Goal: Task Accomplishment & Management: Use online tool/utility

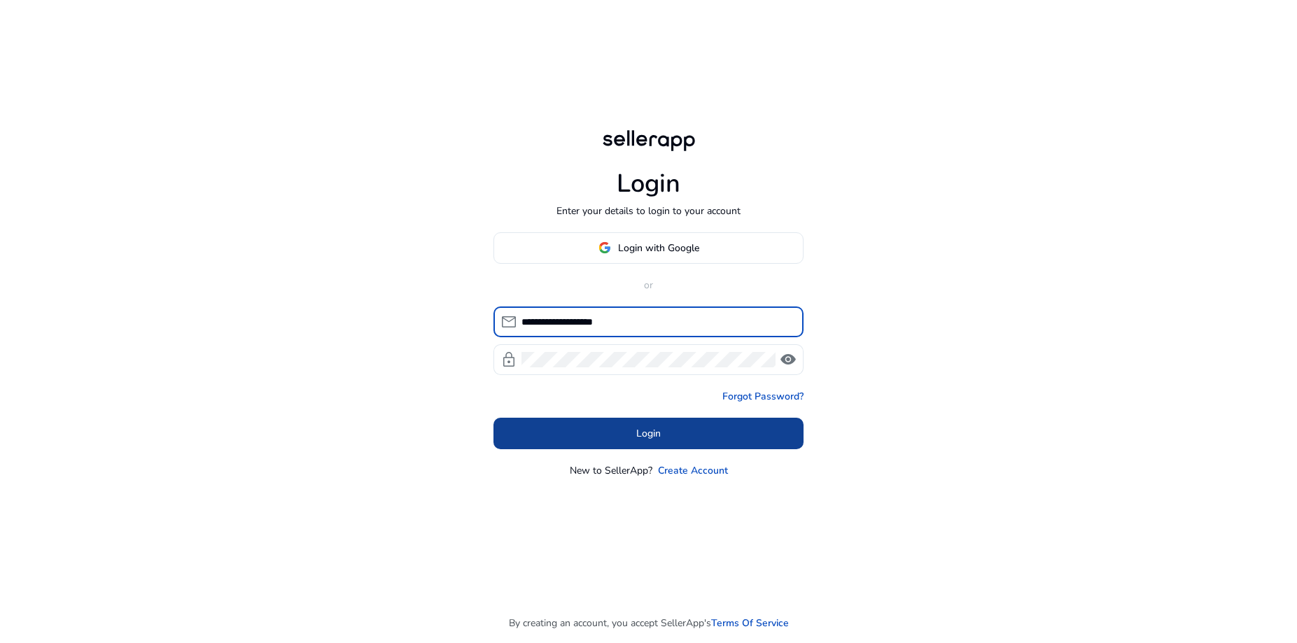
type input "**********"
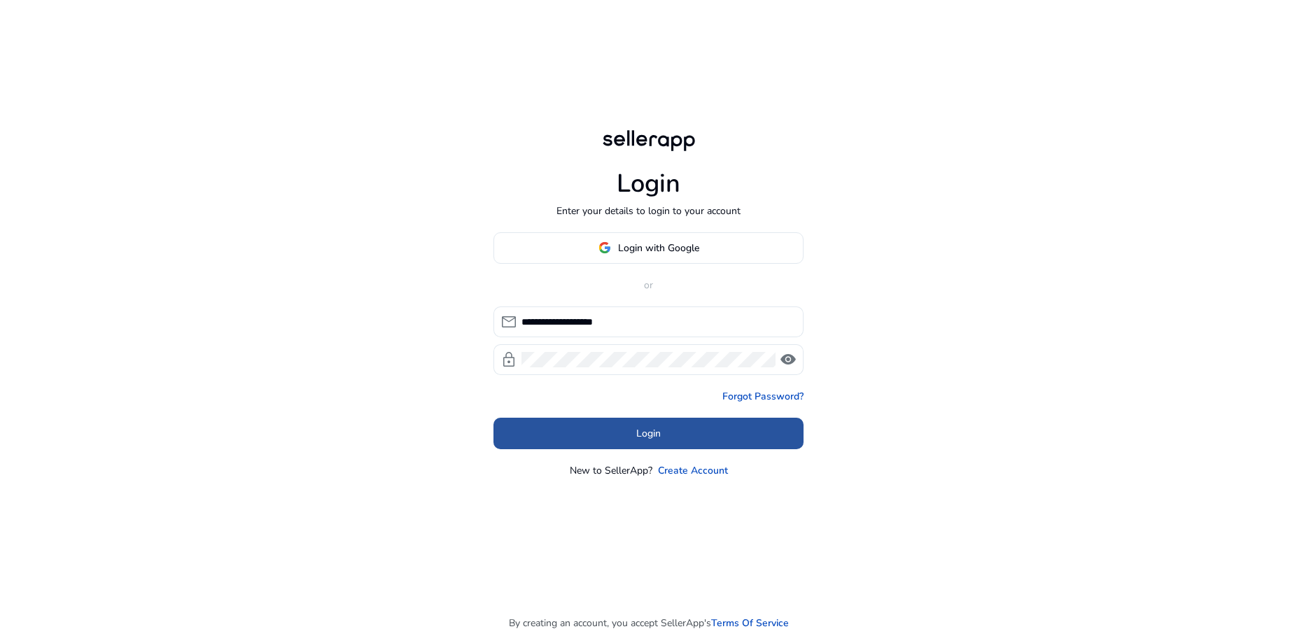
click at [681, 423] on span at bounding box center [649, 434] width 310 height 34
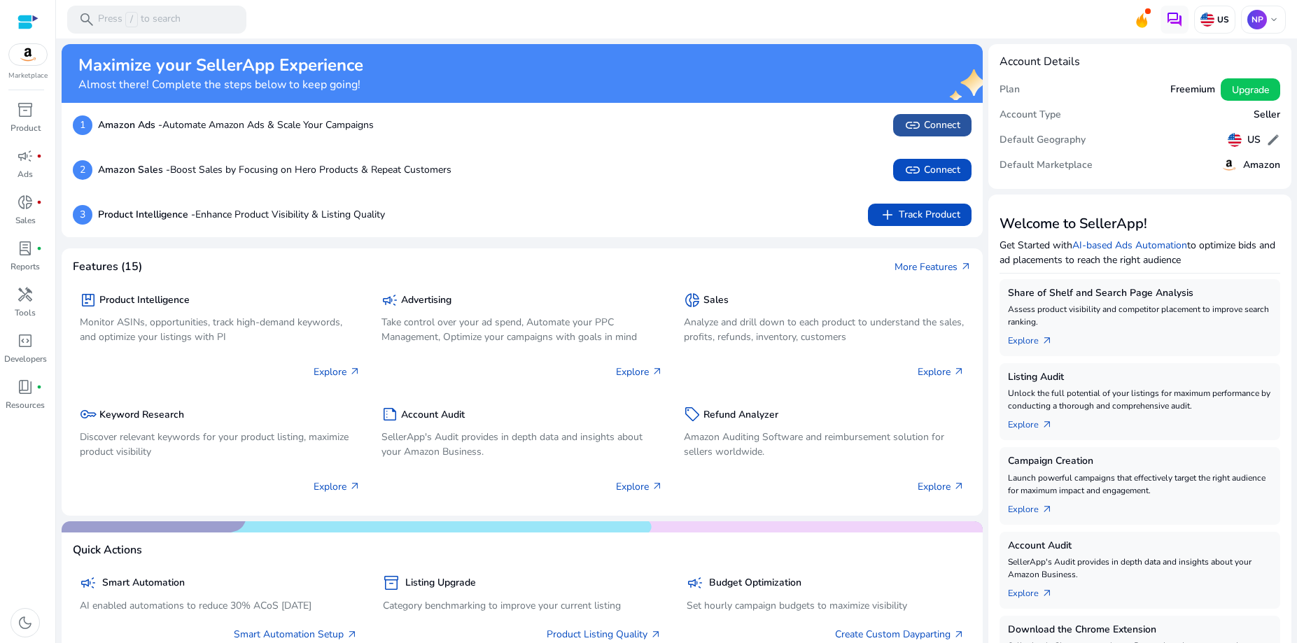
click at [939, 119] on span "link Connect" at bounding box center [932, 125] width 56 height 17
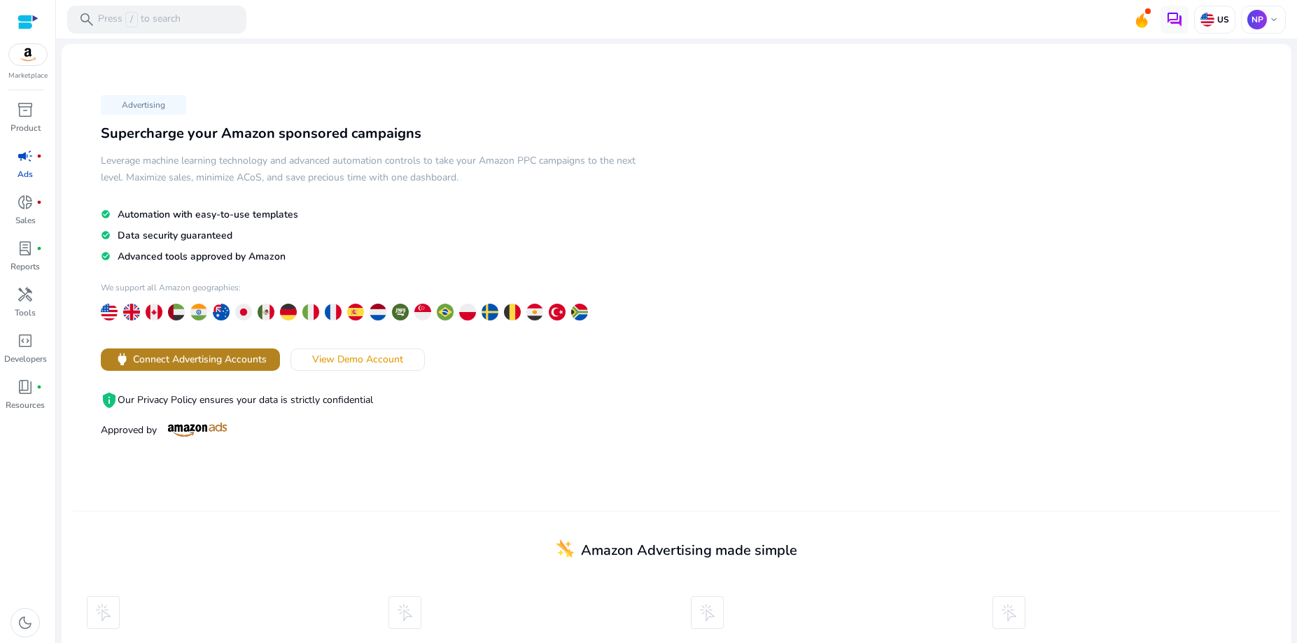
click at [204, 356] on span "Connect Advertising Accounts" at bounding box center [200, 359] width 134 height 15
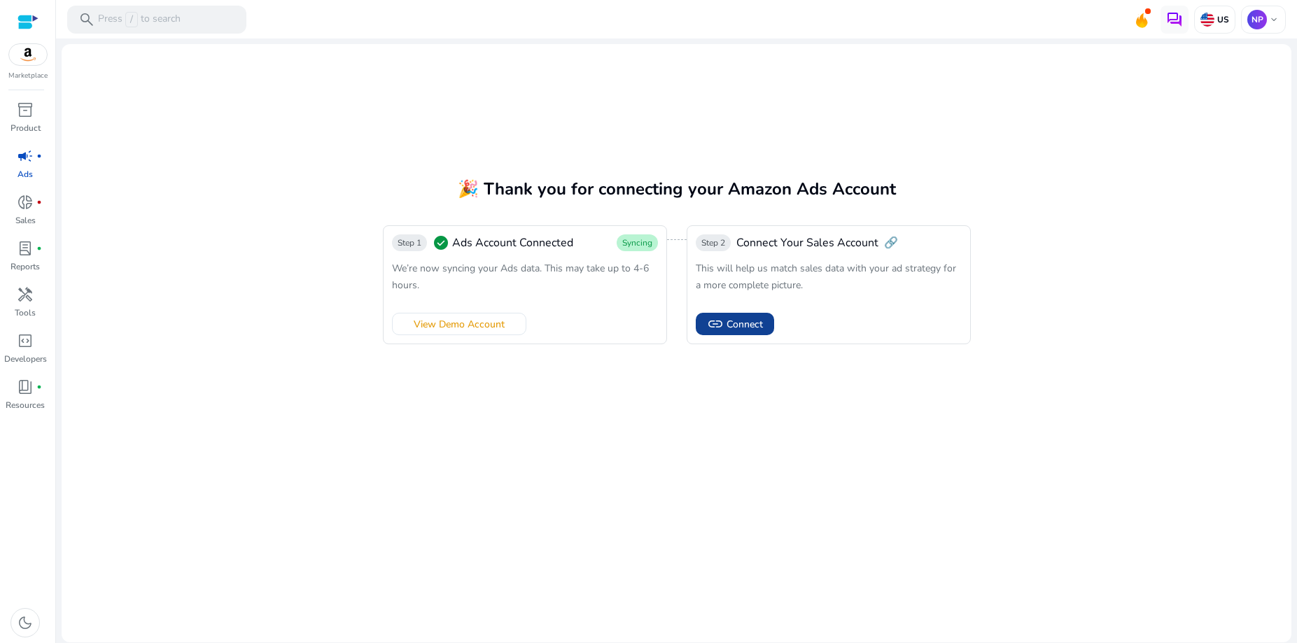
click at [743, 324] on span "Connect" at bounding box center [745, 324] width 36 height 15
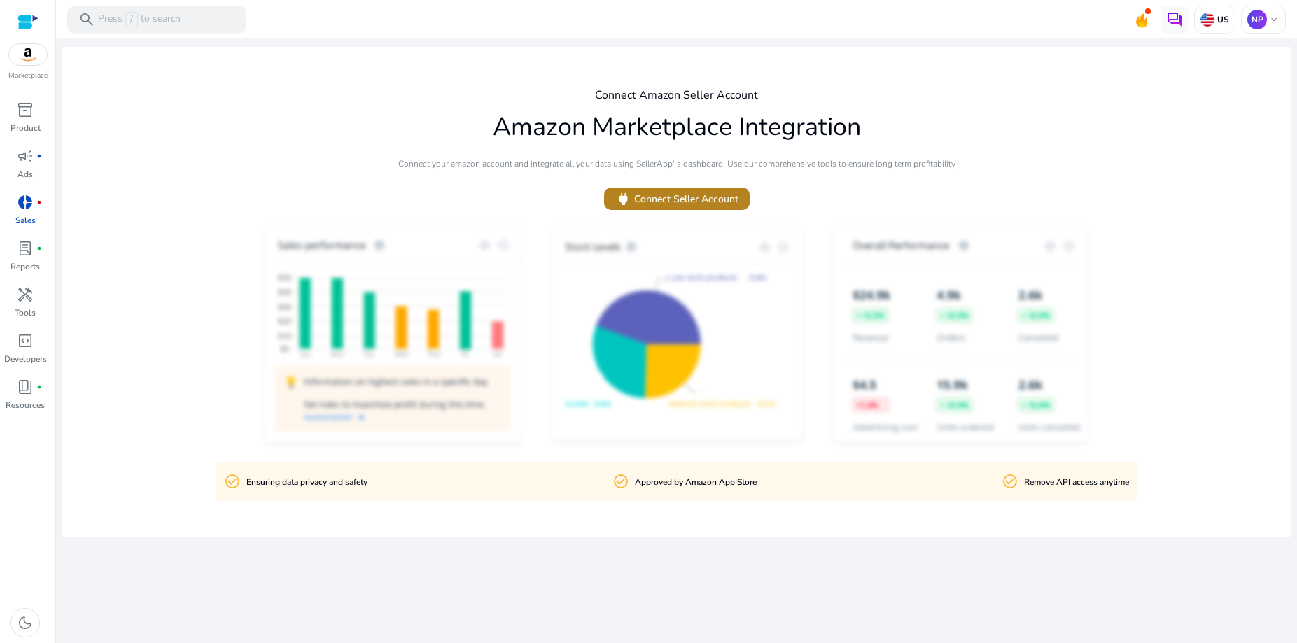
click at [664, 193] on span "power Connect Seller Account" at bounding box center [676, 199] width 123 height 16
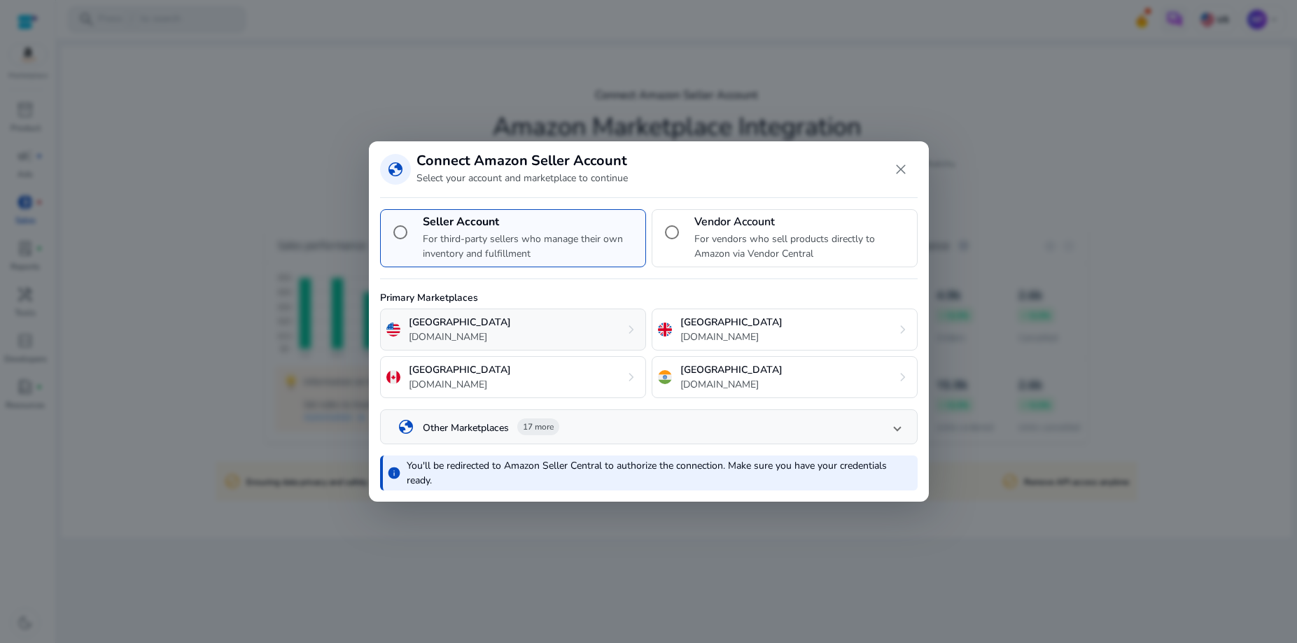
click at [488, 337] on div "United States amazon.com chevron_right" at bounding box center [513, 330] width 266 height 42
click at [528, 328] on div "United States amazon.com chevron_right" at bounding box center [513, 330] width 266 height 42
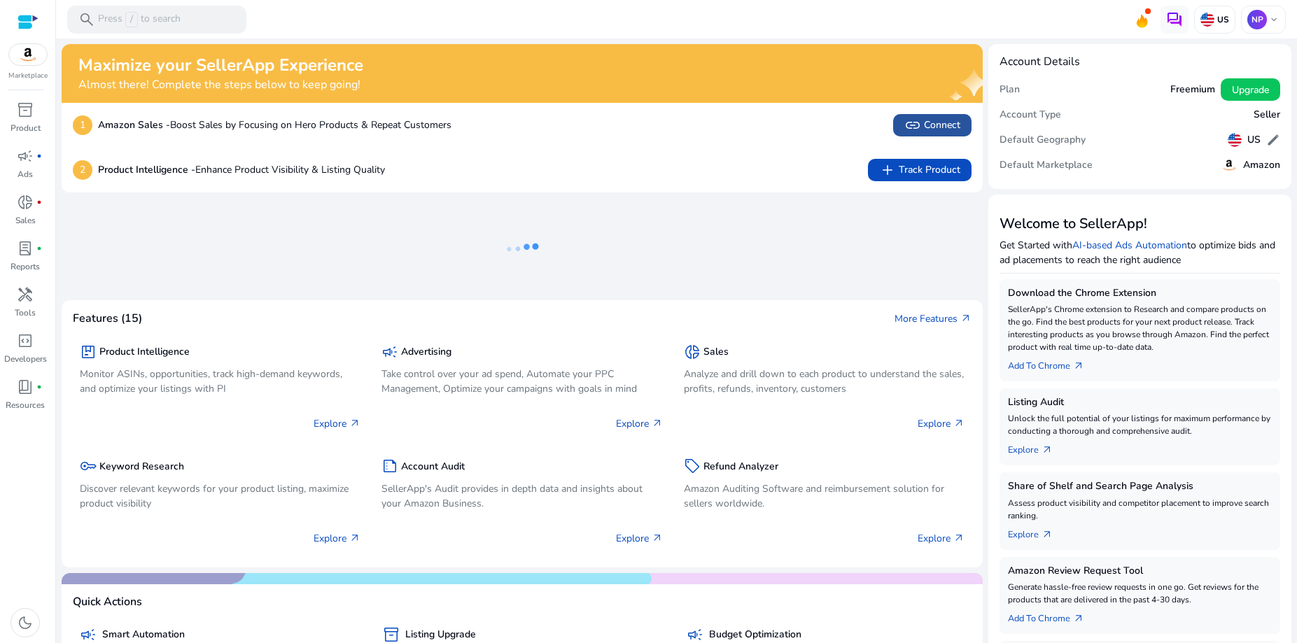
click at [930, 117] on span "link Connect" at bounding box center [932, 125] width 56 height 17
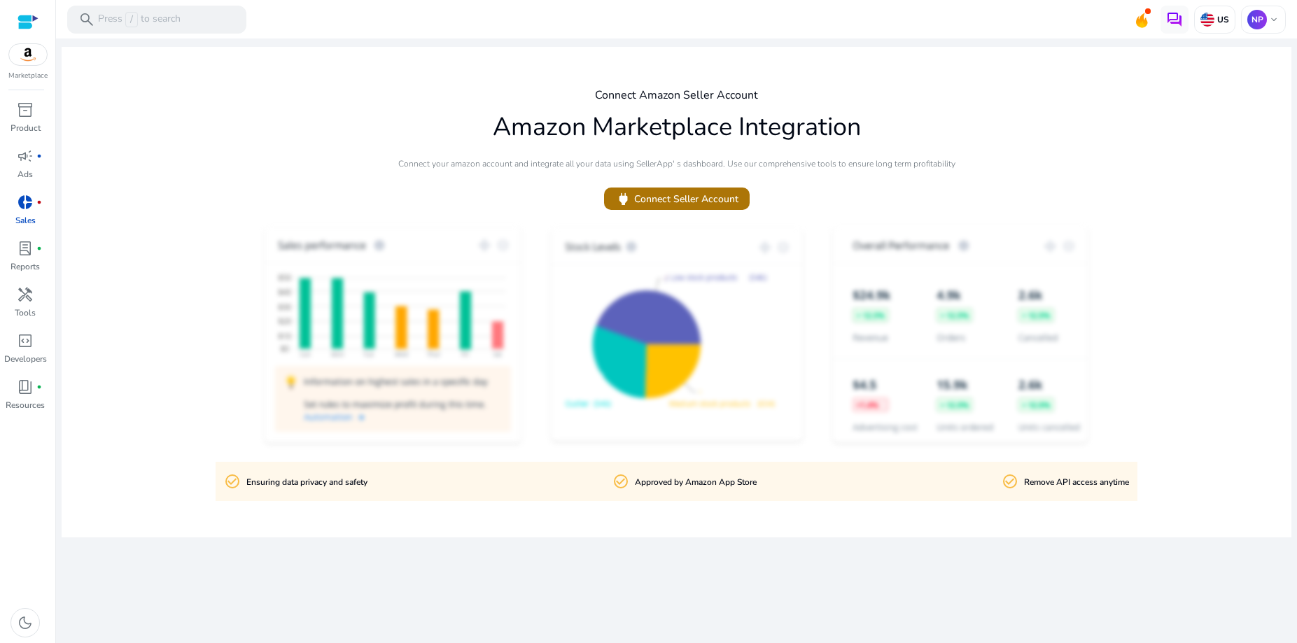
click at [716, 204] on span "power Connect Seller Account" at bounding box center [676, 199] width 123 height 16
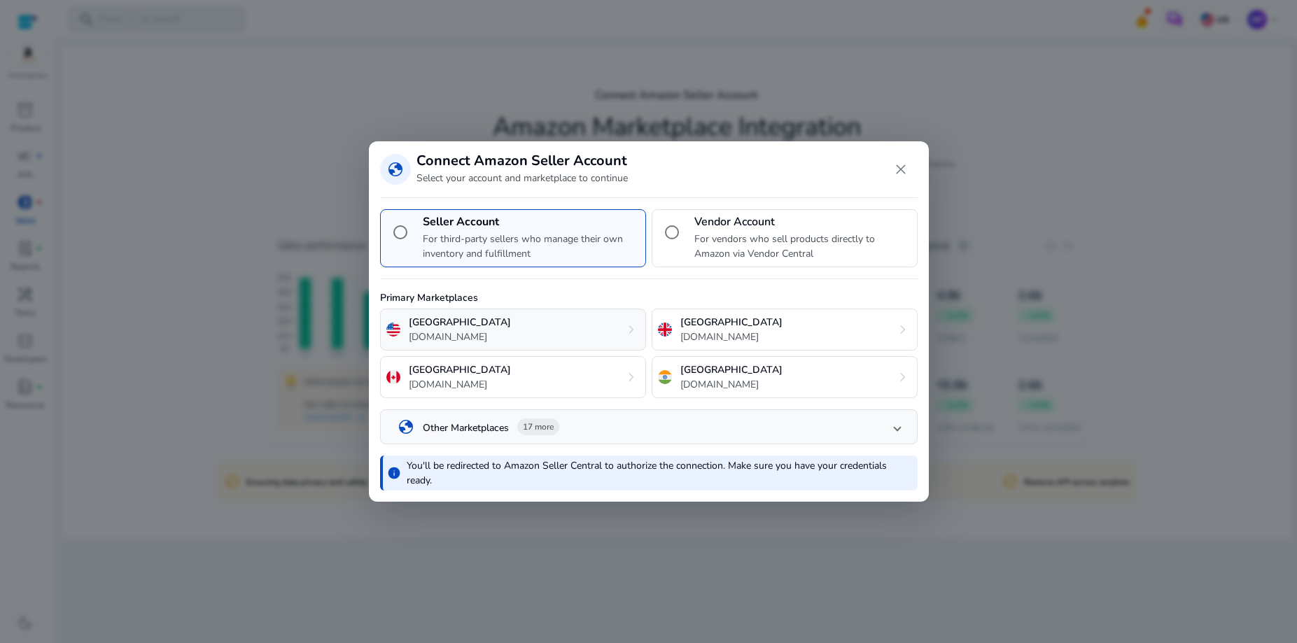
click at [629, 327] on span "chevron_right" at bounding box center [631, 329] width 17 height 17
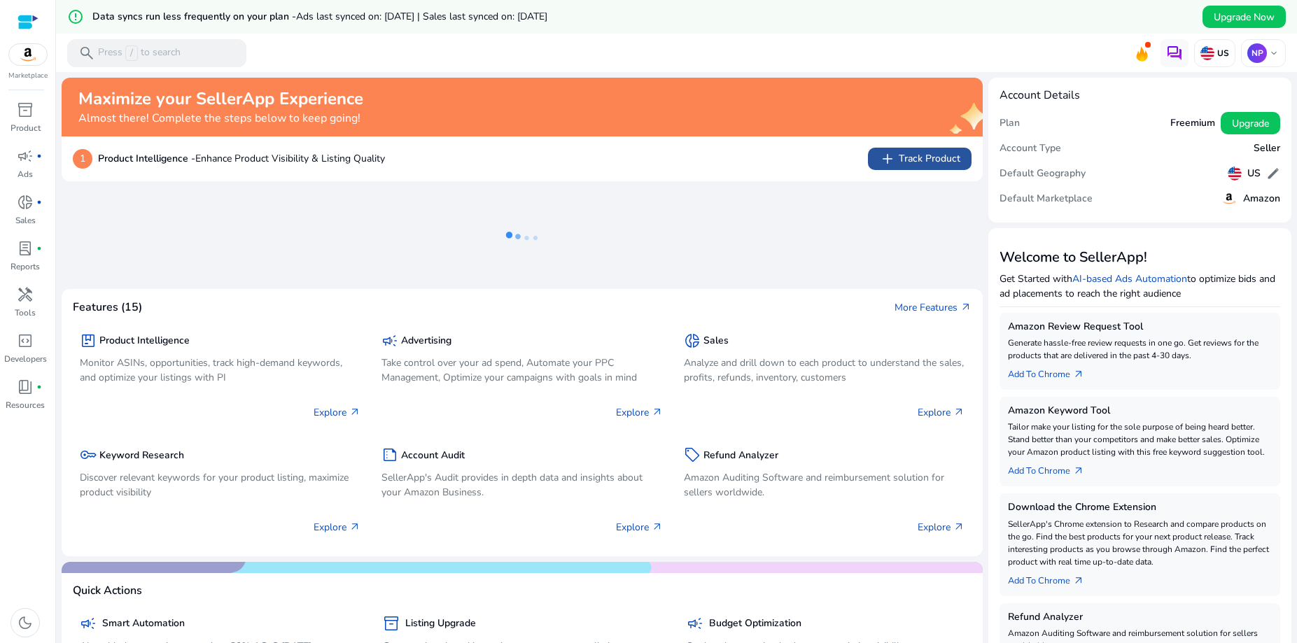
click at [911, 157] on span "add Track Product" at bounding box center [919, 159] width 81 height 17
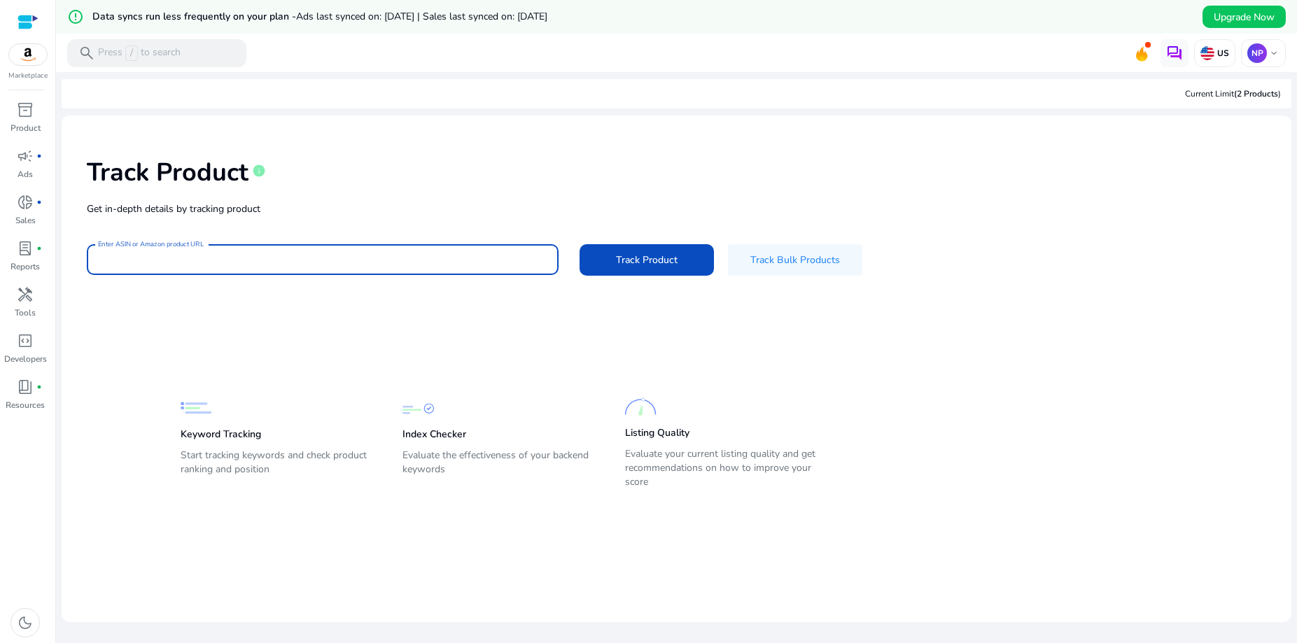
click at [285, 257] on input "Enter ASIN or Amazon product URL" at bounding box center [322, 259] width 449 height 15
paste input "**********"
type input "**********"
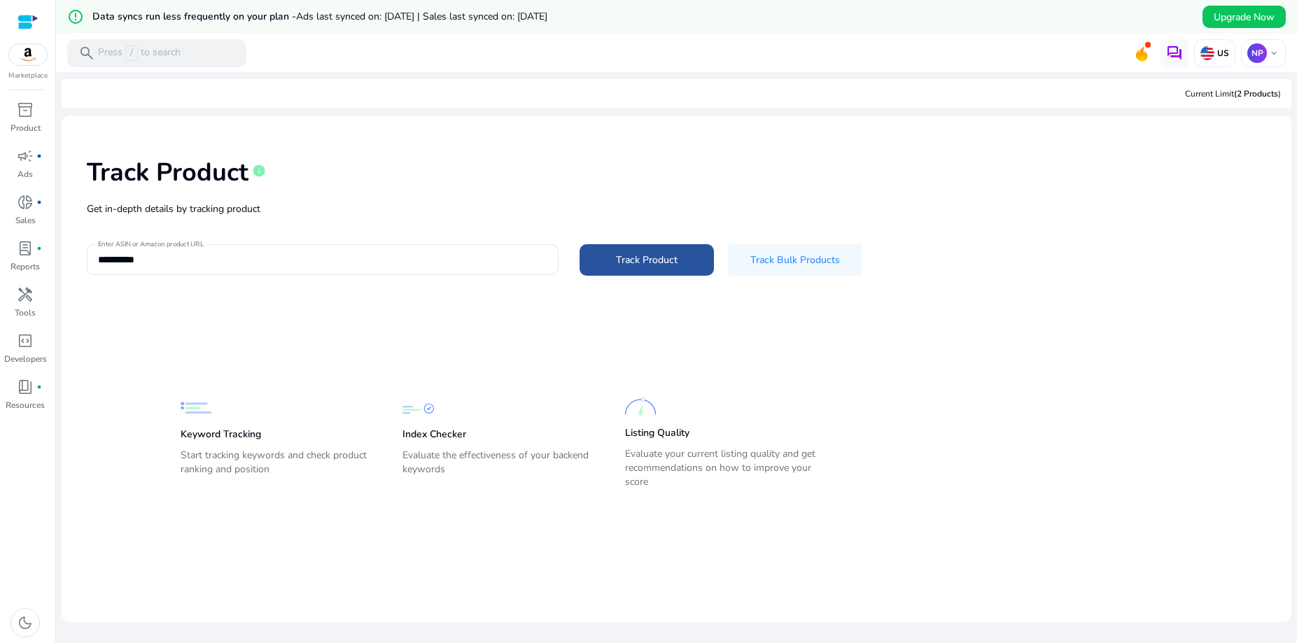
click at [634, 256] on span "Track Product" at bounding box center [647, 260] width 62 height 15
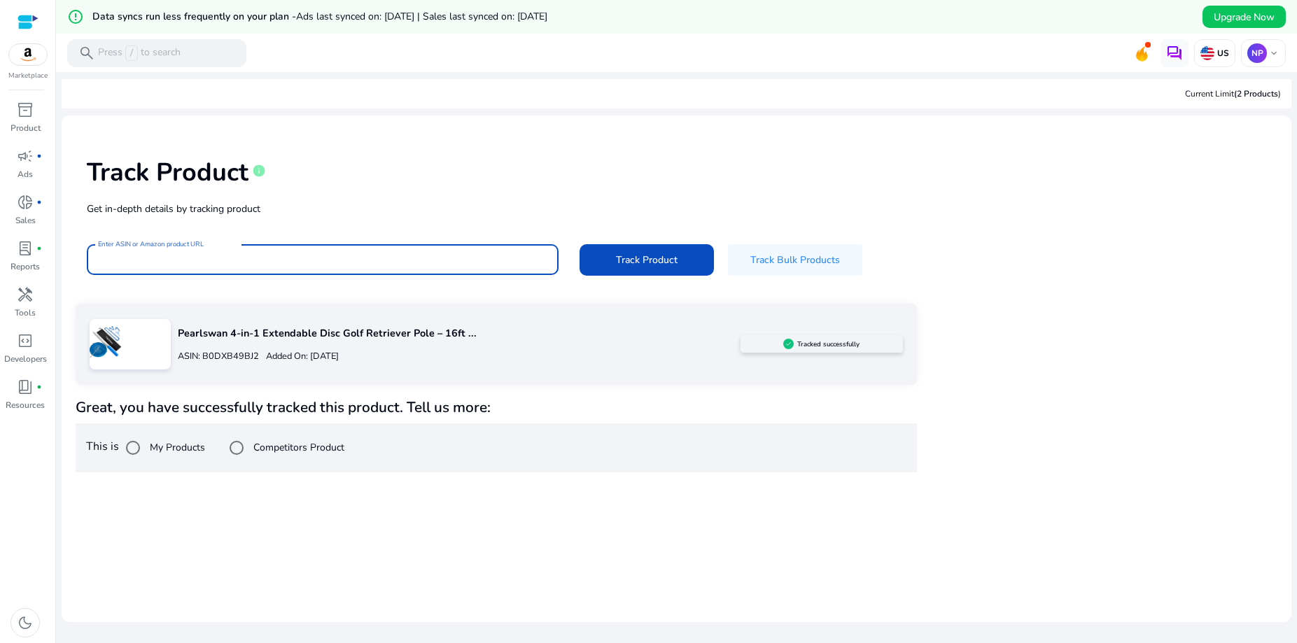
click at [412, 263] on input "Enter ASIN or Amazon product URL" at bounding box center [322, 259] width 449 height 15
paste input "**********"
type input "**********"
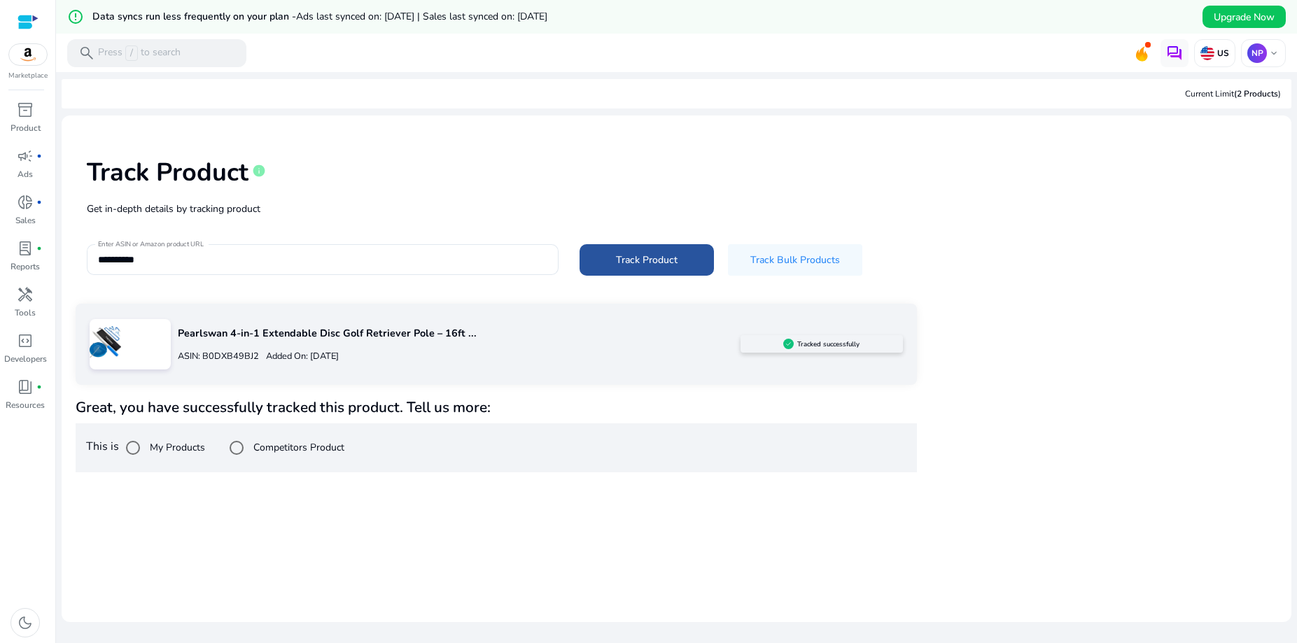
click at [621, 256] on span "Track Product" at bounding box center [647, 260] width 62 height 15
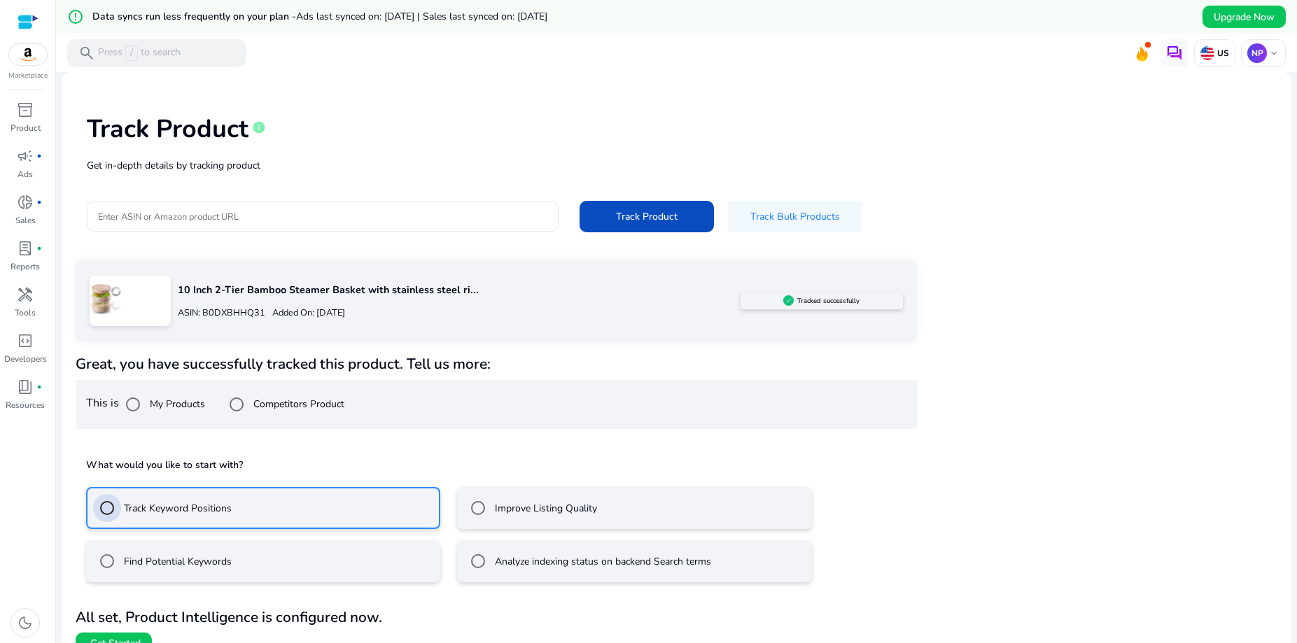
scroll to position [66, 0]
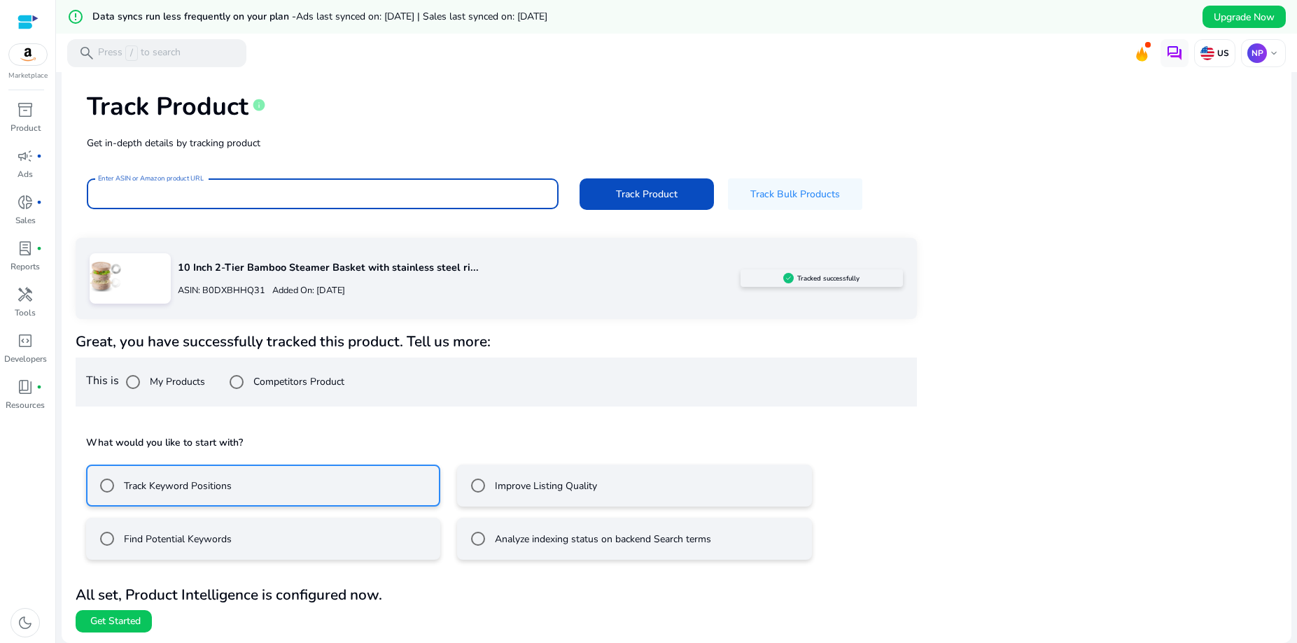
click at [263, 197] on input "Enter ASIN or Amazon product URL" at bounding box center [322, 193] width 449 height 15
paste input "**********"
type input "**********"
click at [631, 188] on span "Track Product" at bounding box center [647, 194] width 62 height 15
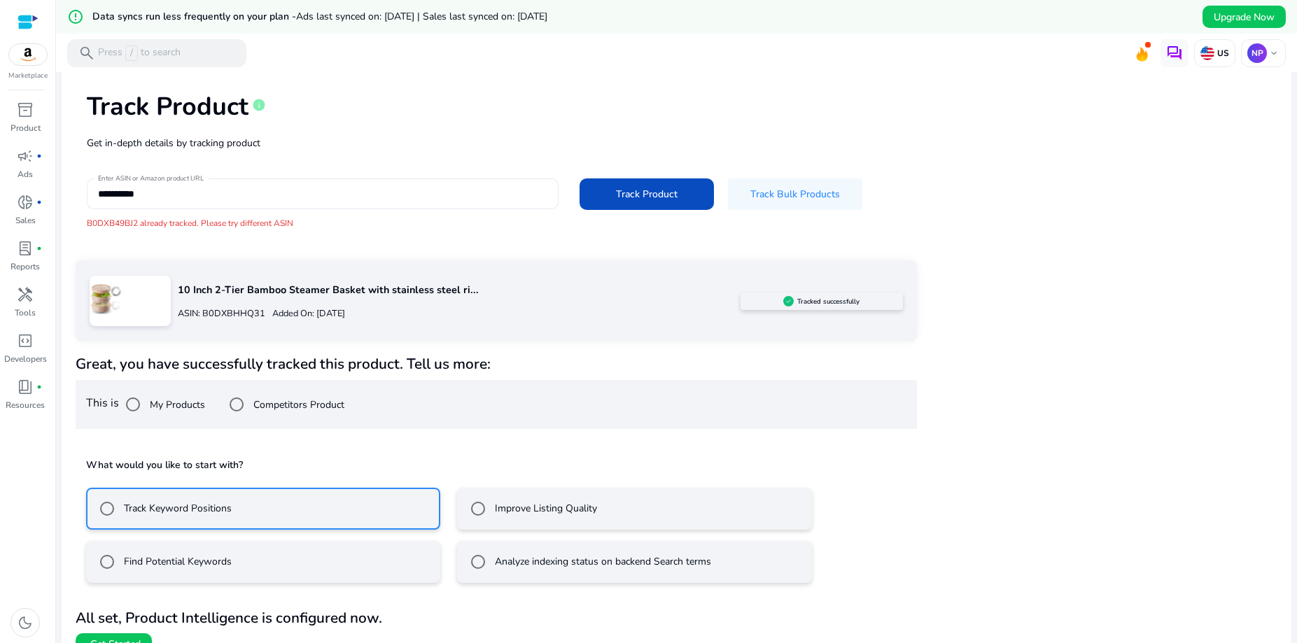
click at [289, 203] on div "**********" at bounding box center [322, 194] width 449 height 31
drag, startPoint x: 292, startPoint y: 200, endPoint x: 109, endPoint y: 204, distance: 182.7
click at [109, 202] on input "**********" at bounding box center [322, 193] width 449 height 15
drag, startPoint x: 174, startPoint y: 193, endPoint x: 78, endPoint y: 193, distance: 96.6
click at [98, 193] on input "**********" at bounding box center [322, 193] width 449 height 15
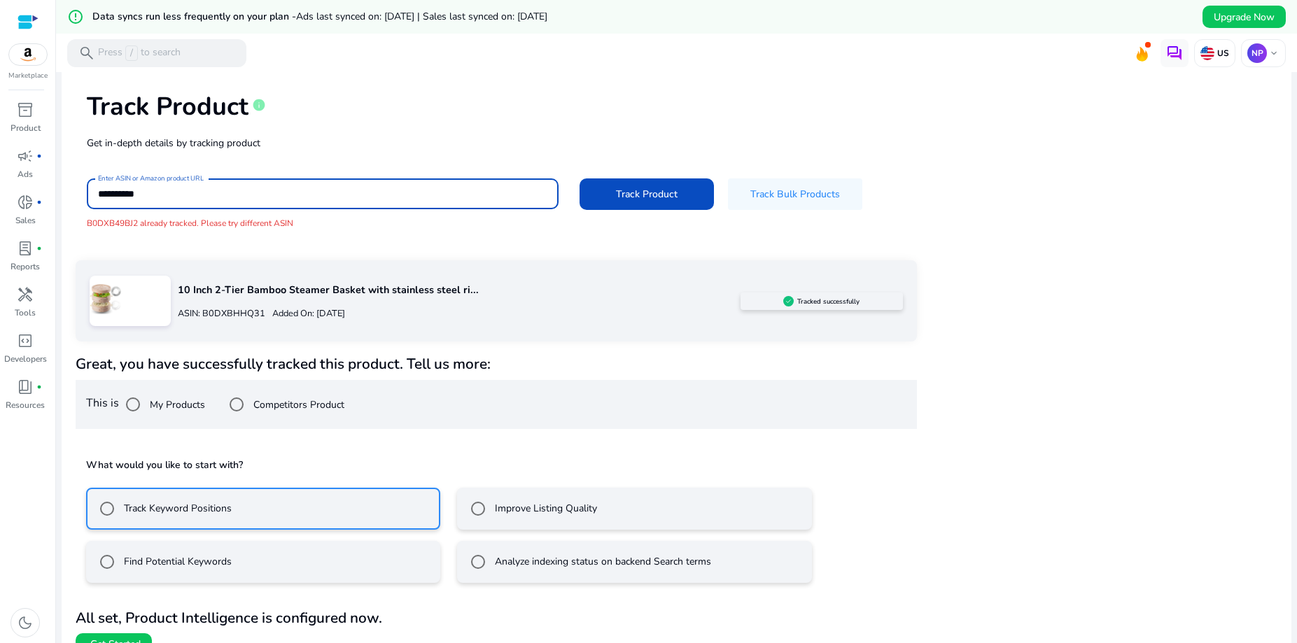
click at [174, 193] on input "**********" at bounding box center [322, 193] width 449 height 15
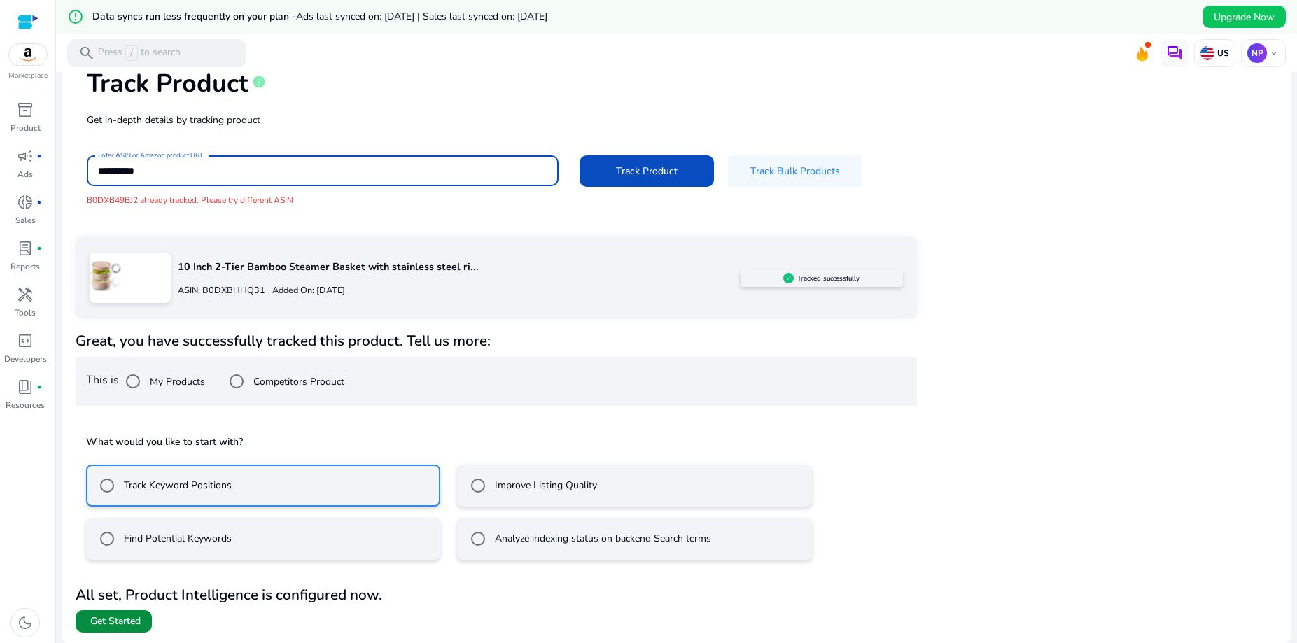
click at [127, 623] on span "Get Started" at bounding box center [115, 622] width 50 height 14
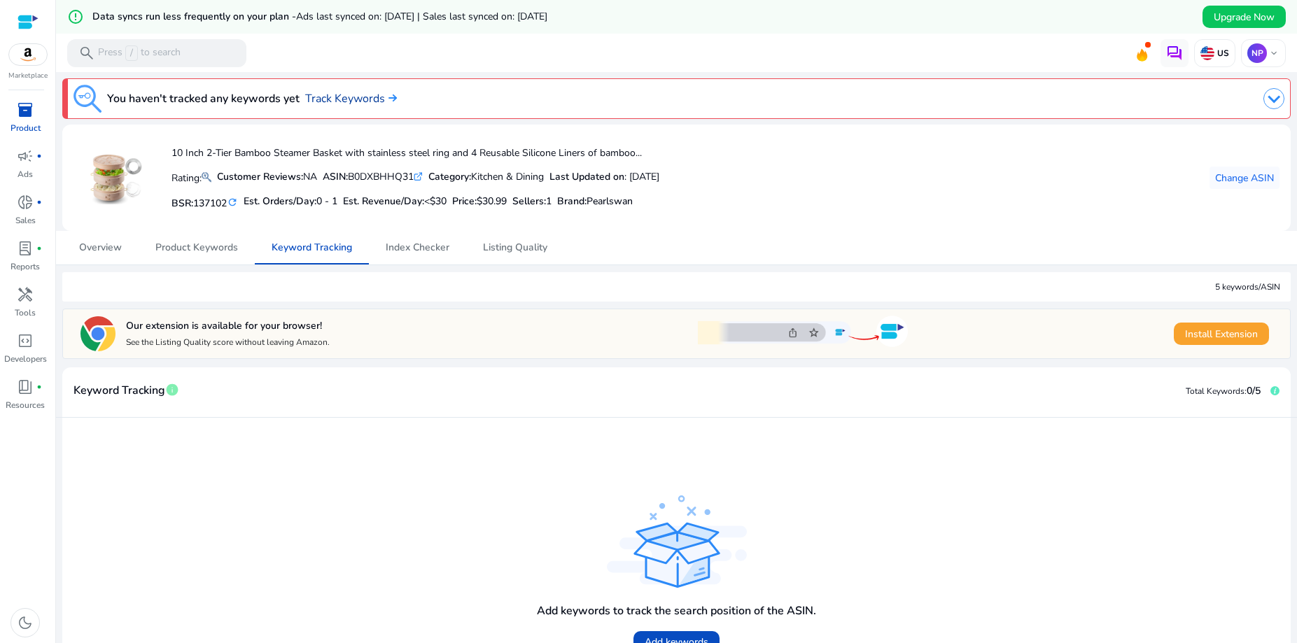
click at [339, 100] on link "Track Keywords" at bounding box center [351, 98] width 92 height 17
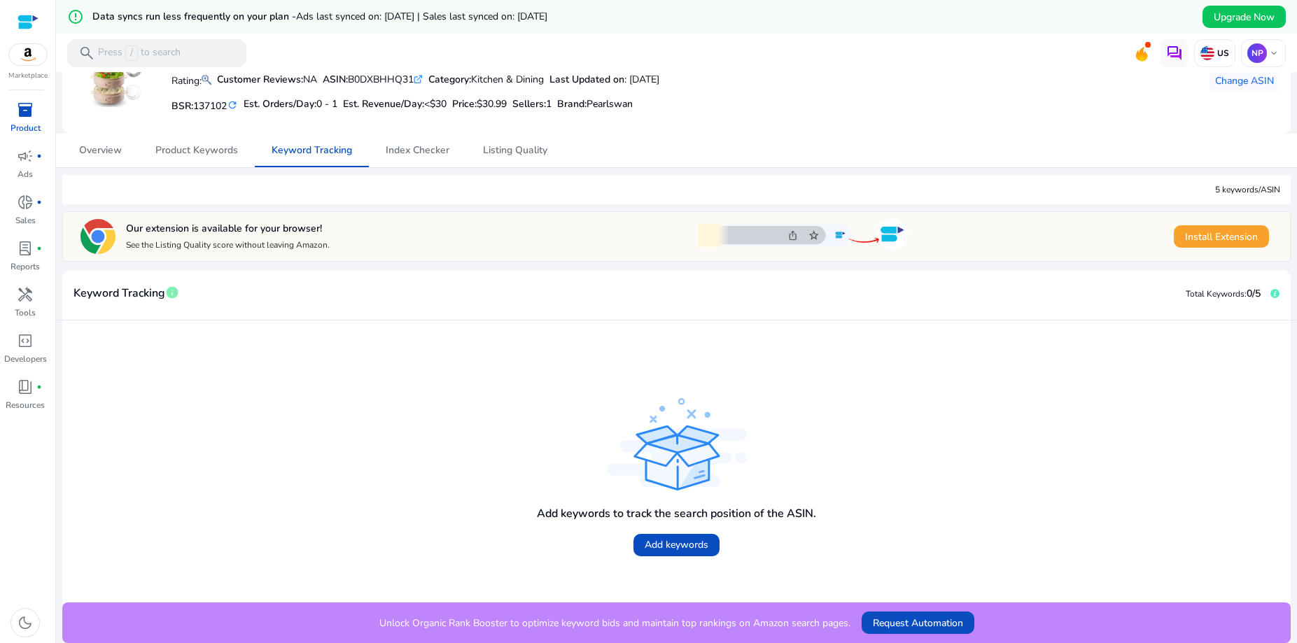
scroll to position [98, 0]
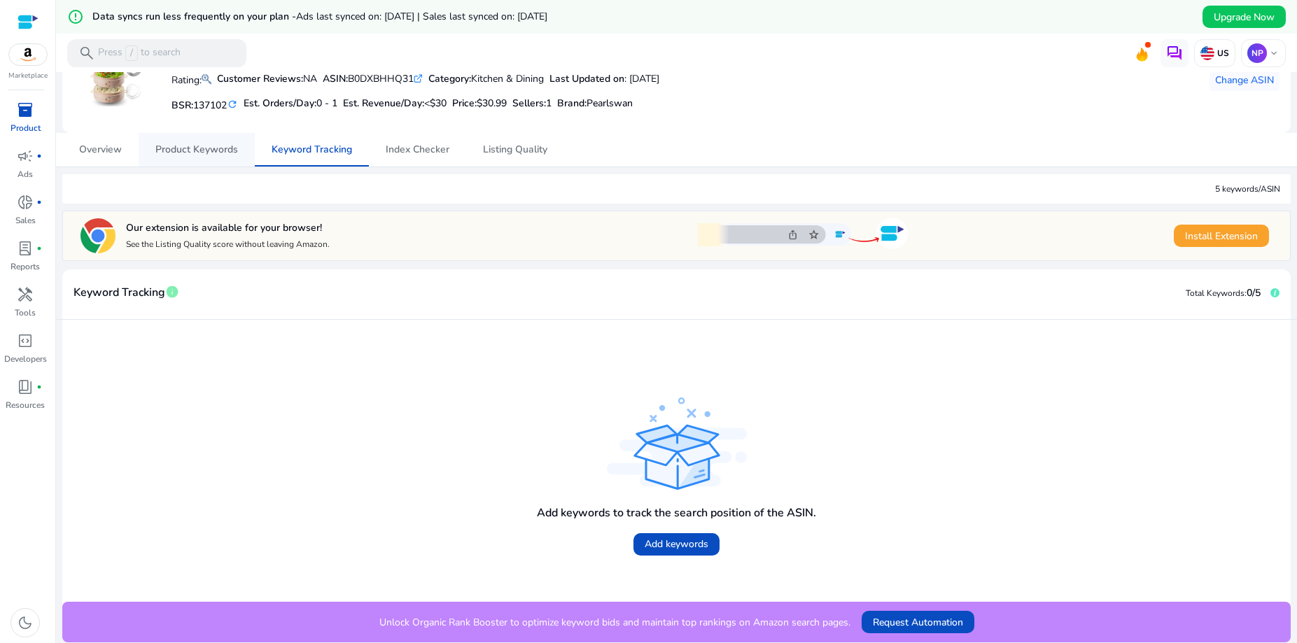
click at [205, 148] on span "Product Keywords" at bounding box center [196, 150] width 83 height 10
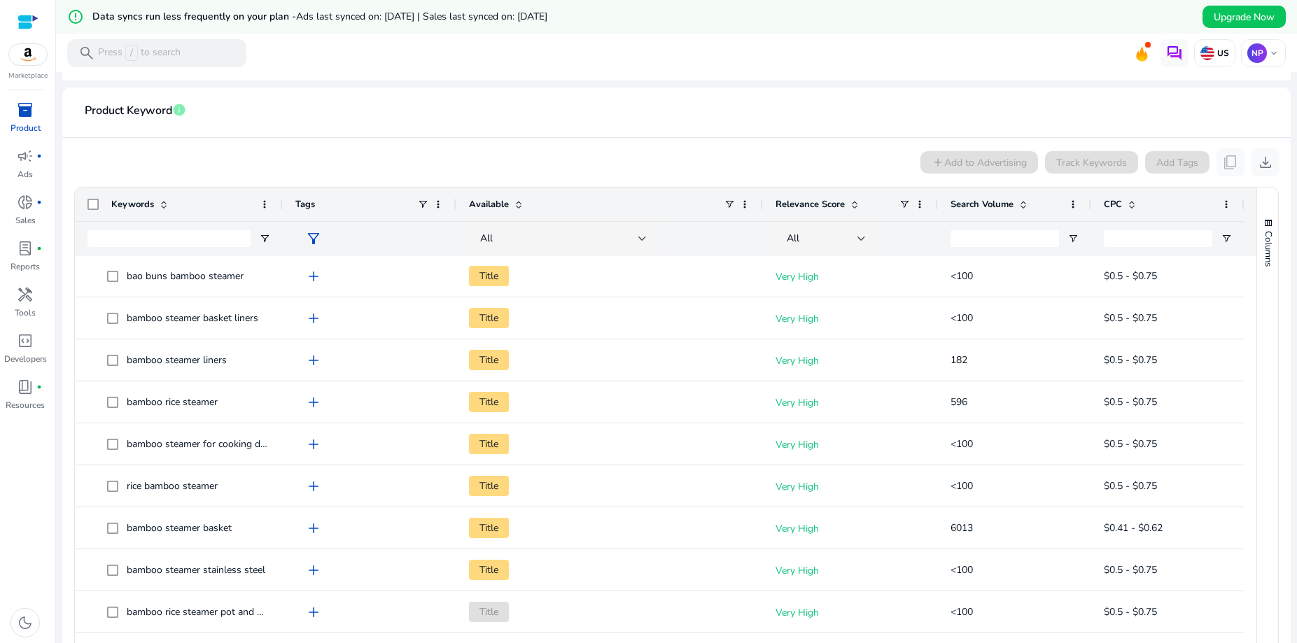
scroll to position [295, 0]
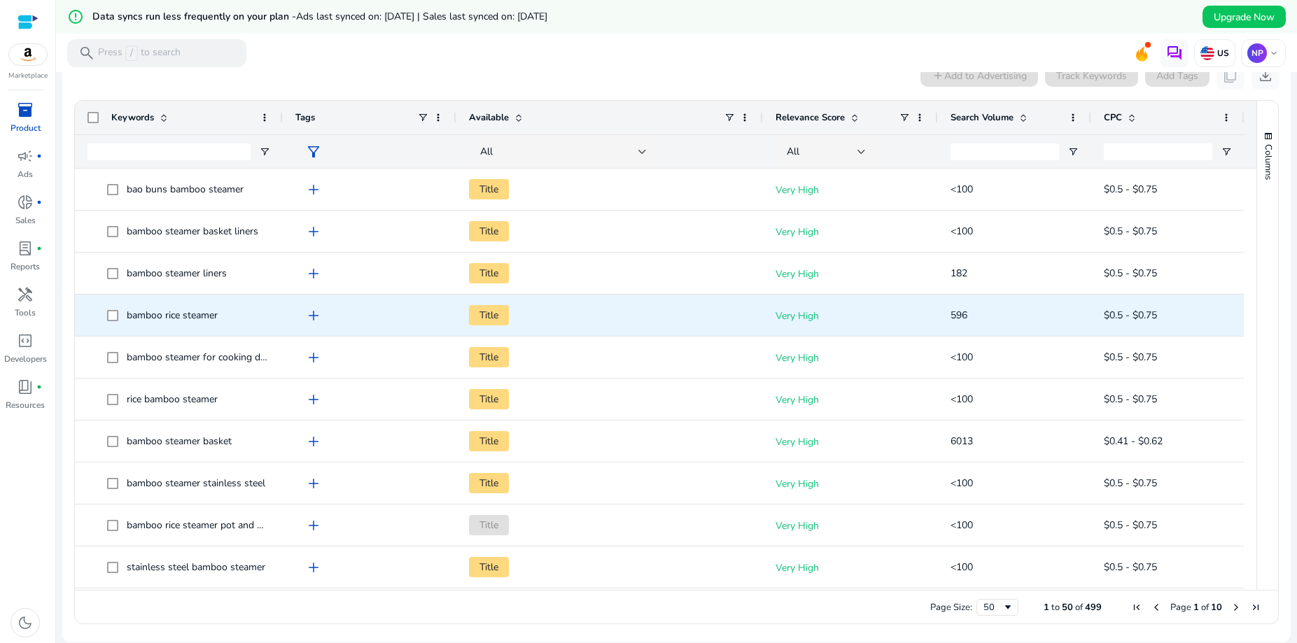
click at [312, 312] on span "add" at bounding box center [313, 315] width 17 height 17
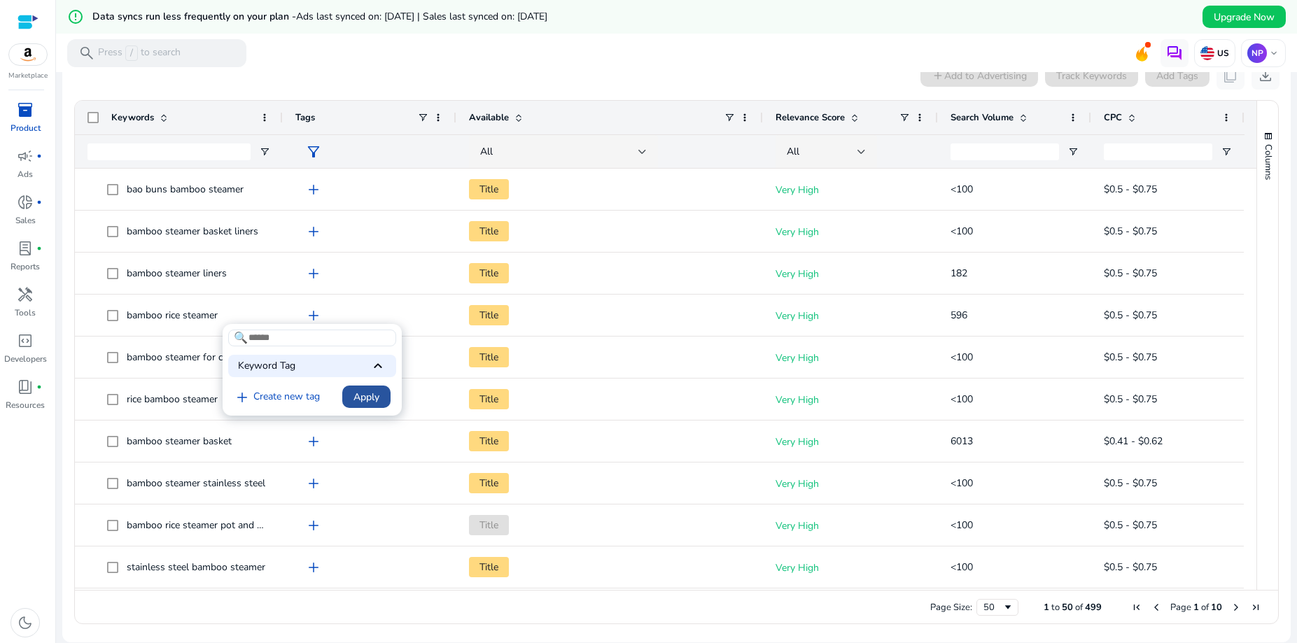
click at [364, 398] on span "Apply" at bounding box center [367, 397] width 26 height 15
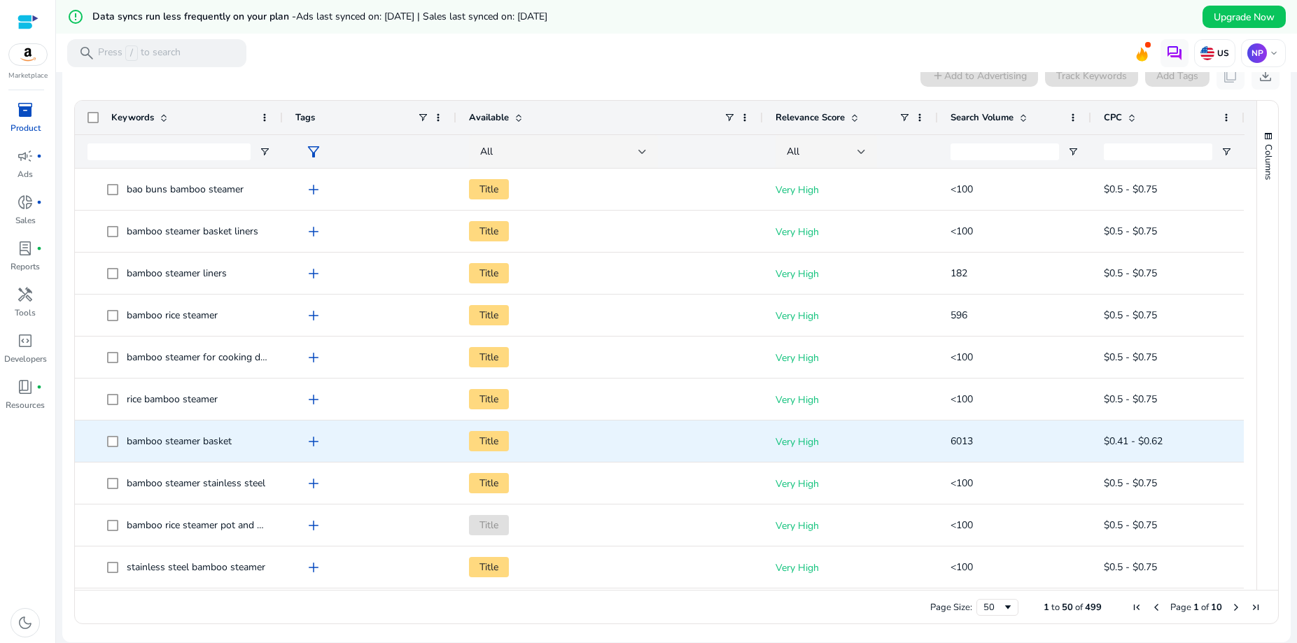
click at [311, 440] on span "add" at bounding box center [313, 441] width 17 height 17
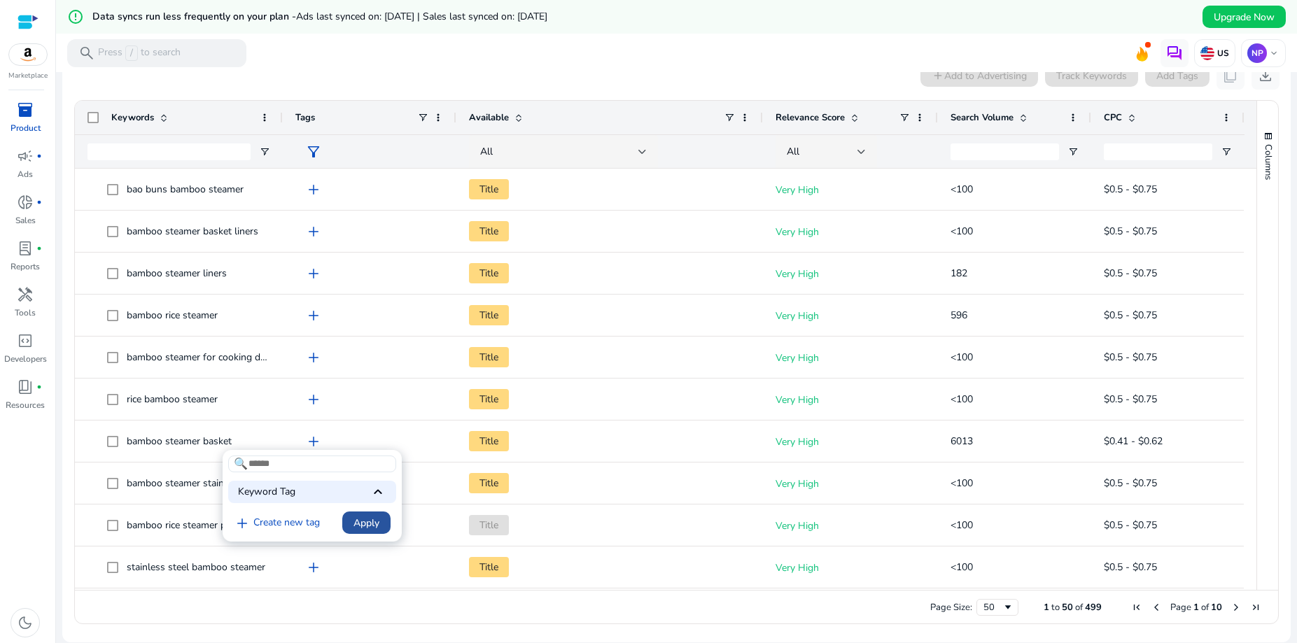
click at [375, 523] on span "Apply" at bounding box center [367, 523] width 26 height 15
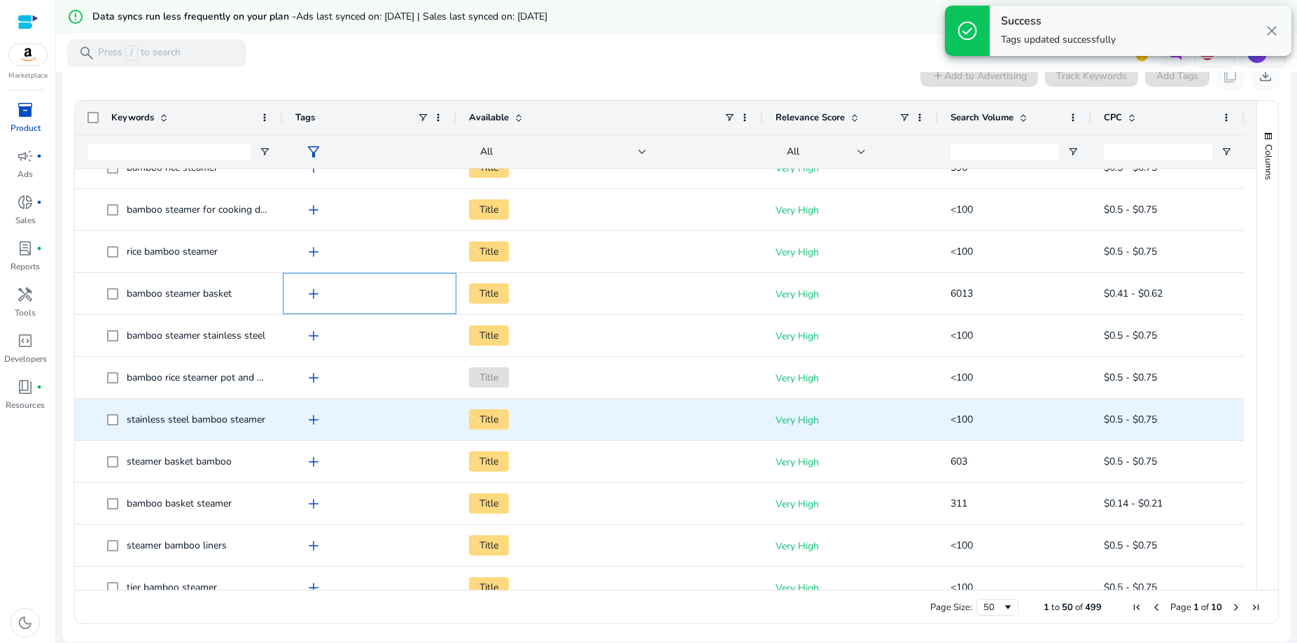
scroll to position [151, 0]
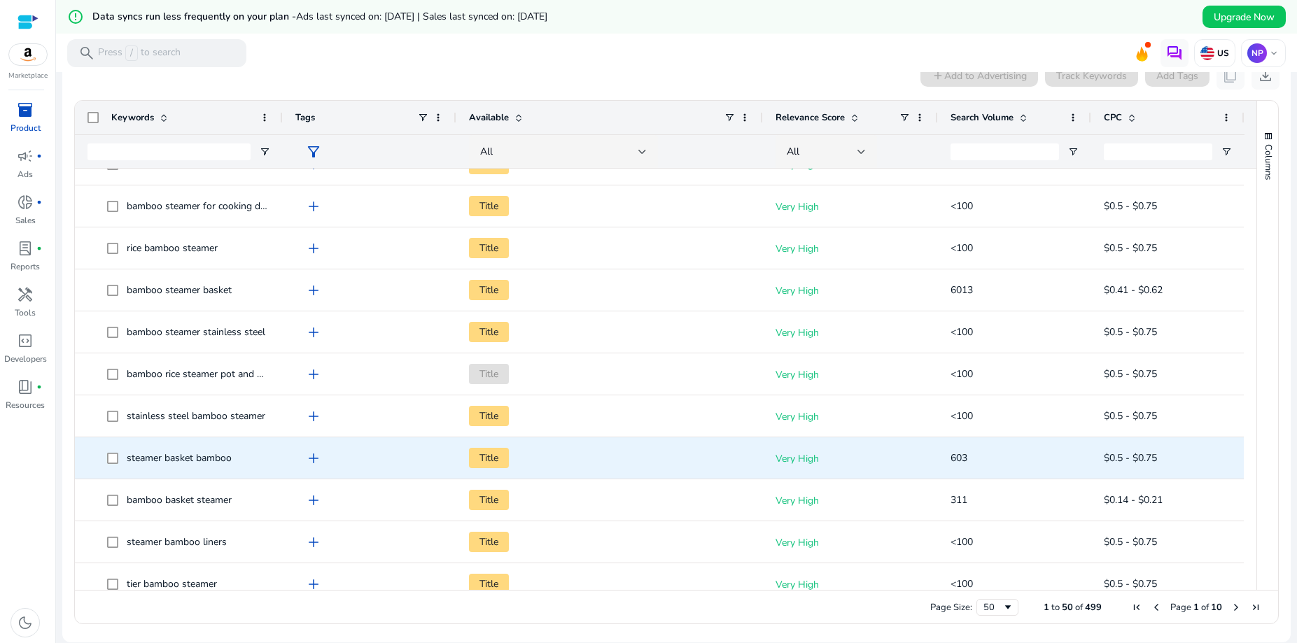
click at [316, 458] on span "add" at bounding box center [313, 458] width 17 height 17
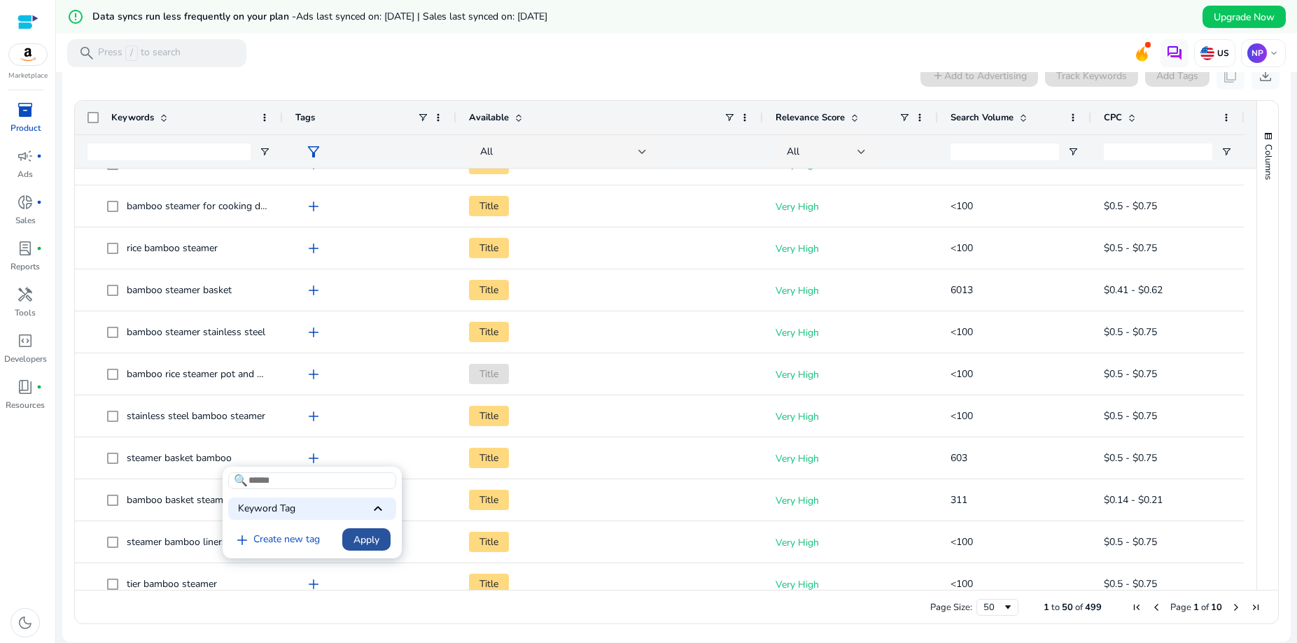
click at [361, 536] on span "Apply" at bounding box center [367, 540] width 26 height 15
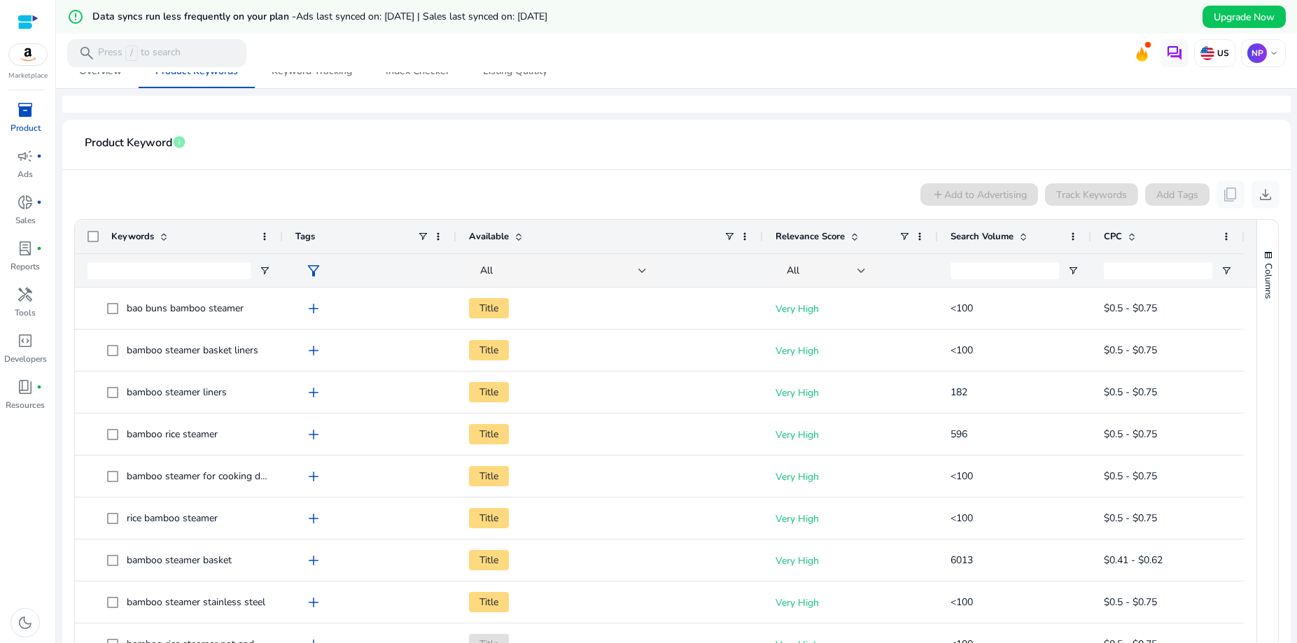
scroll to position [0, 0]
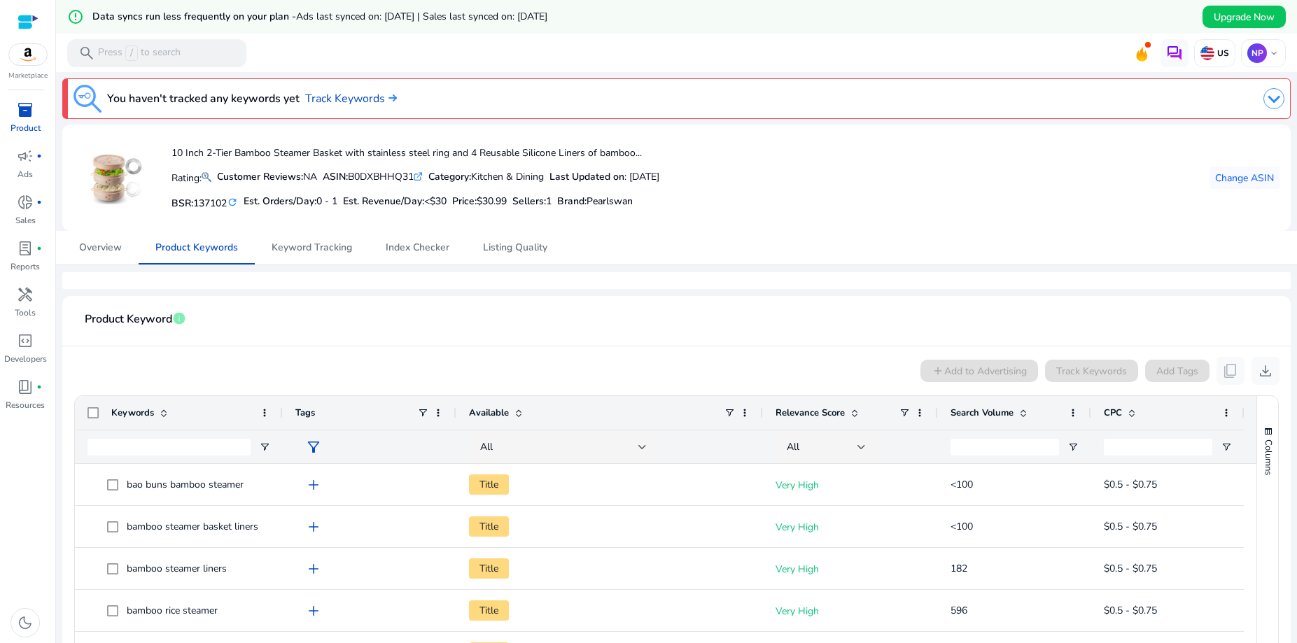
click at [17, 110] on span "inventory_2" at bounding box center [25, 110] width 17 height 17
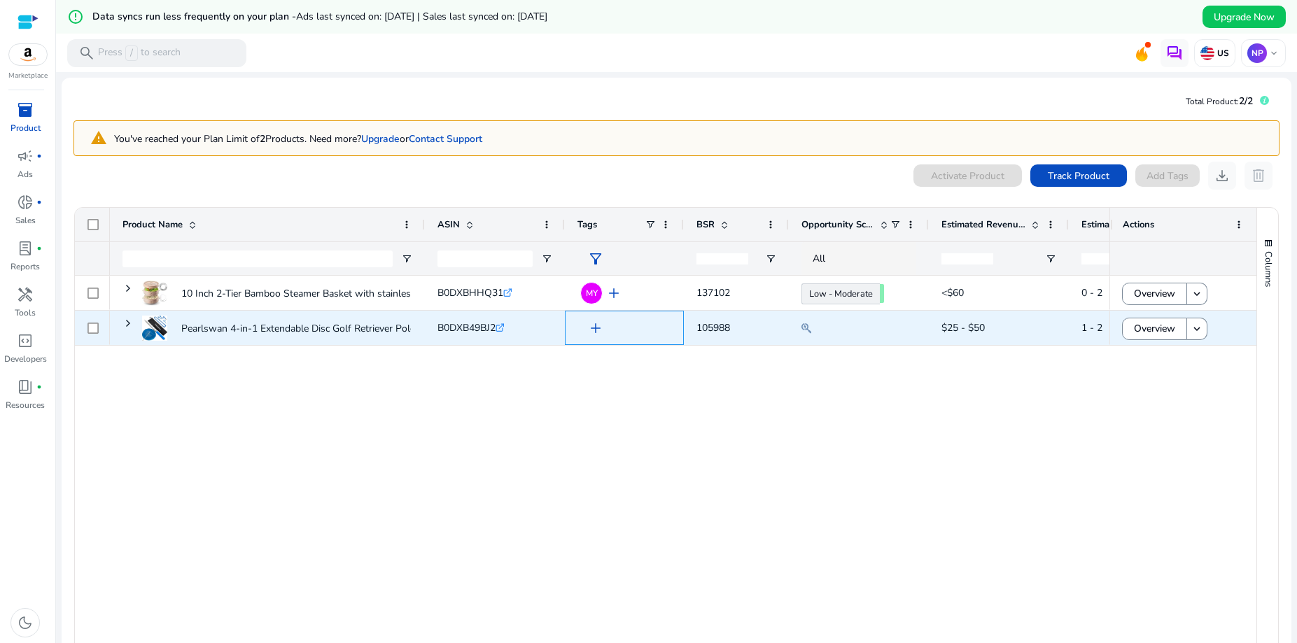
click at [596, 329] on span "add" at bounding box center [595, 328] width 17 height 17
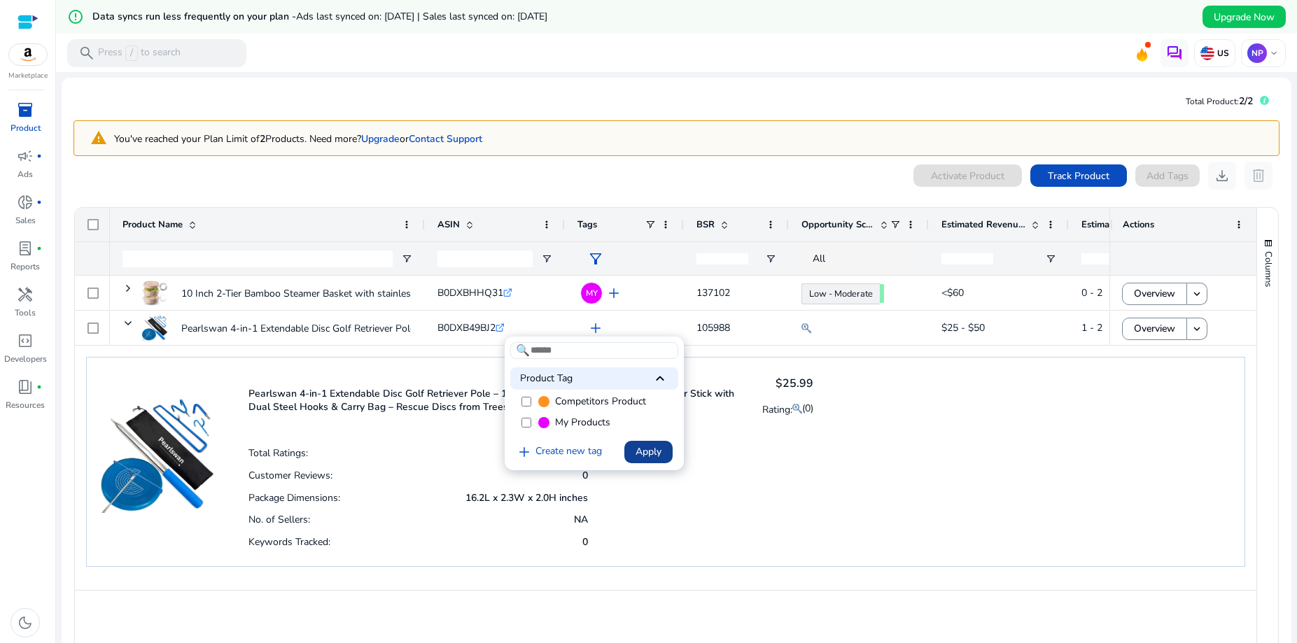
click at [646, 452] on span "Apply" at bounding box center [649, 452] width 26 height 15
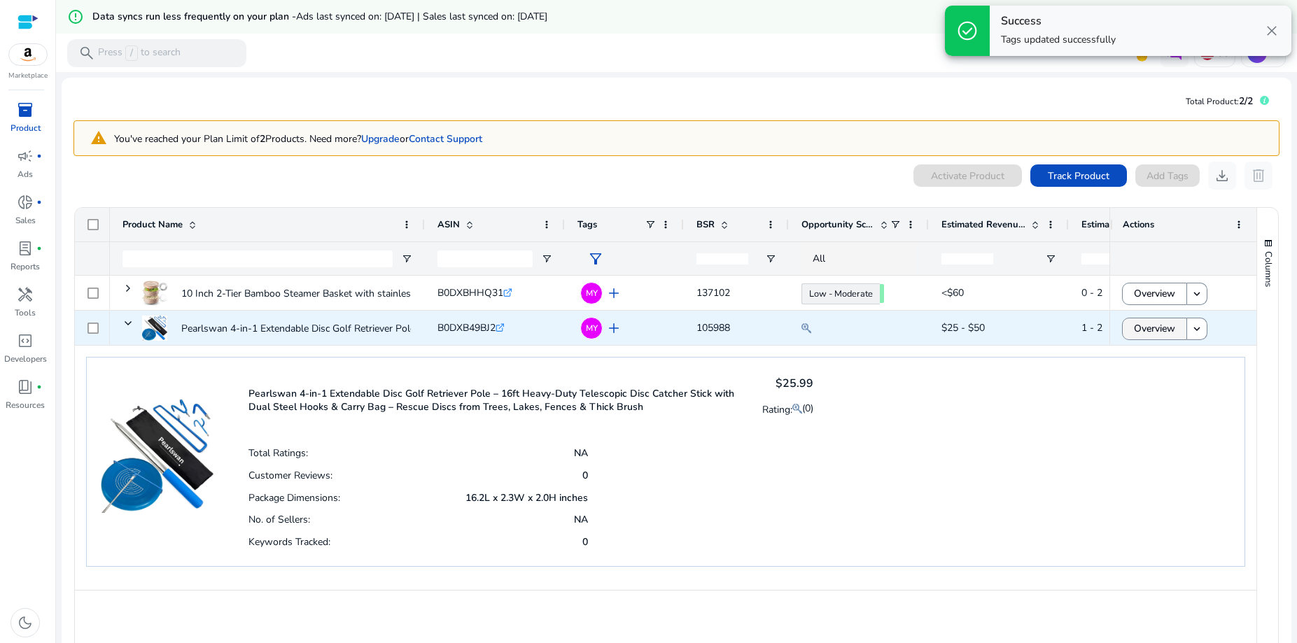
click at [1152, 326] on span "Overview" at bounding box center [1154, 328] width 41 height 29
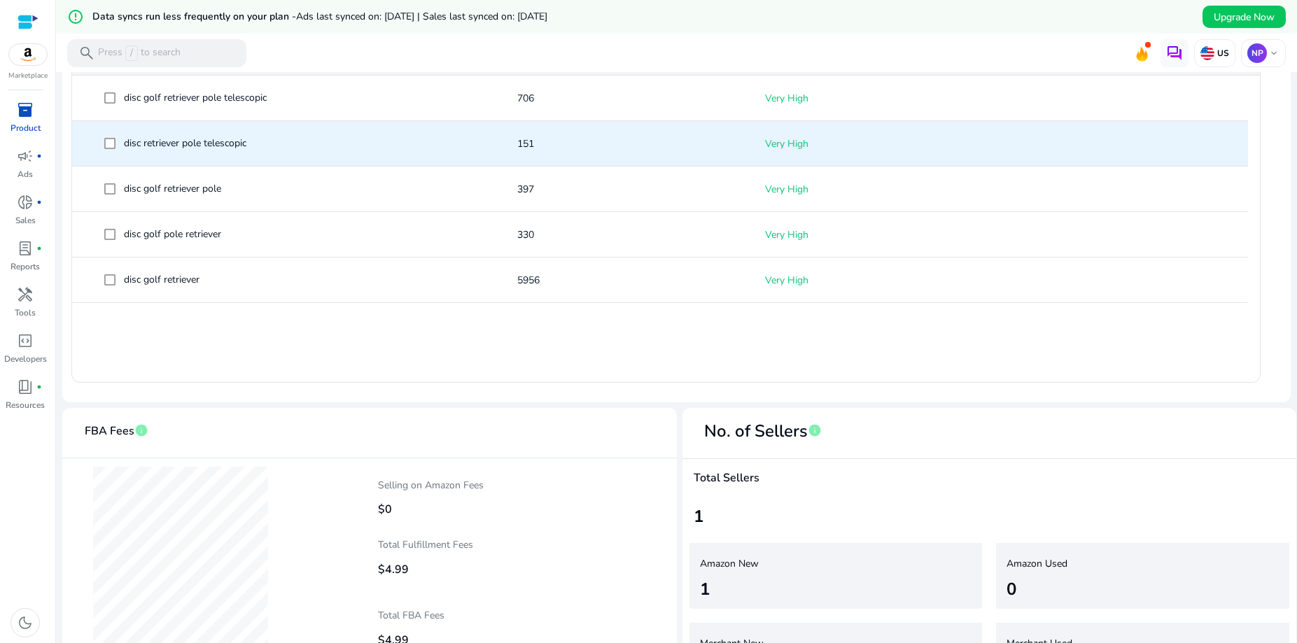
scroll to position [255, 0]
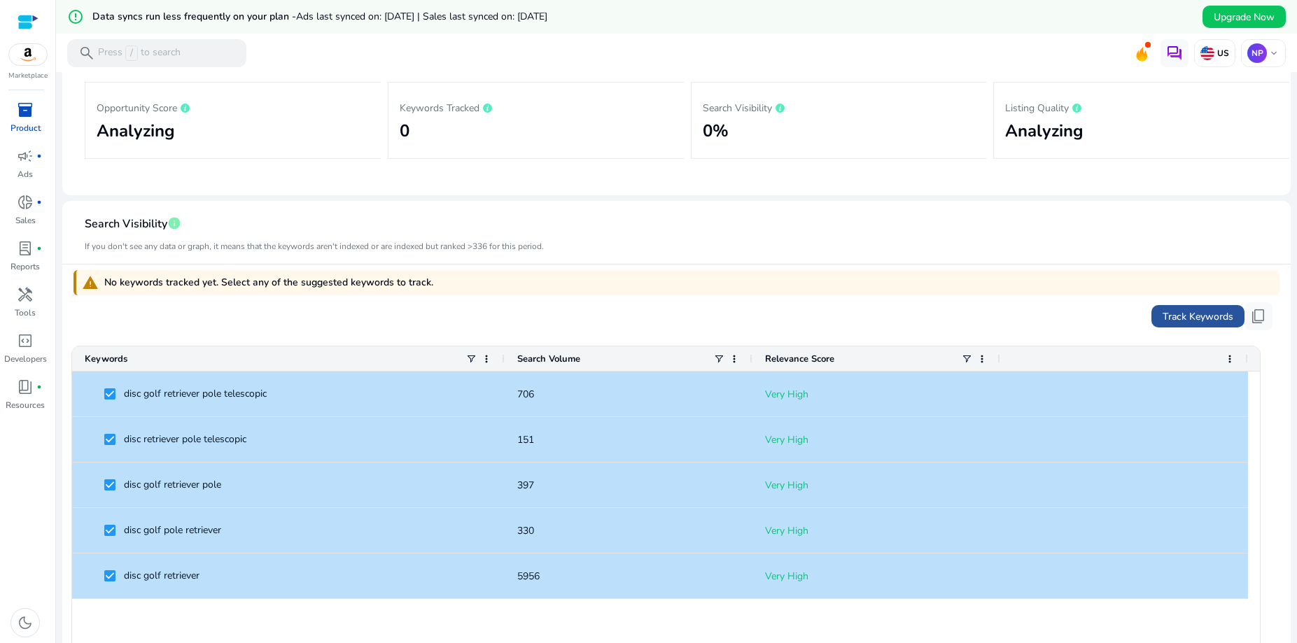
click at [1188, 316] on span "Track Keywords" at bounding box center [1198, 316] width 71 height 15
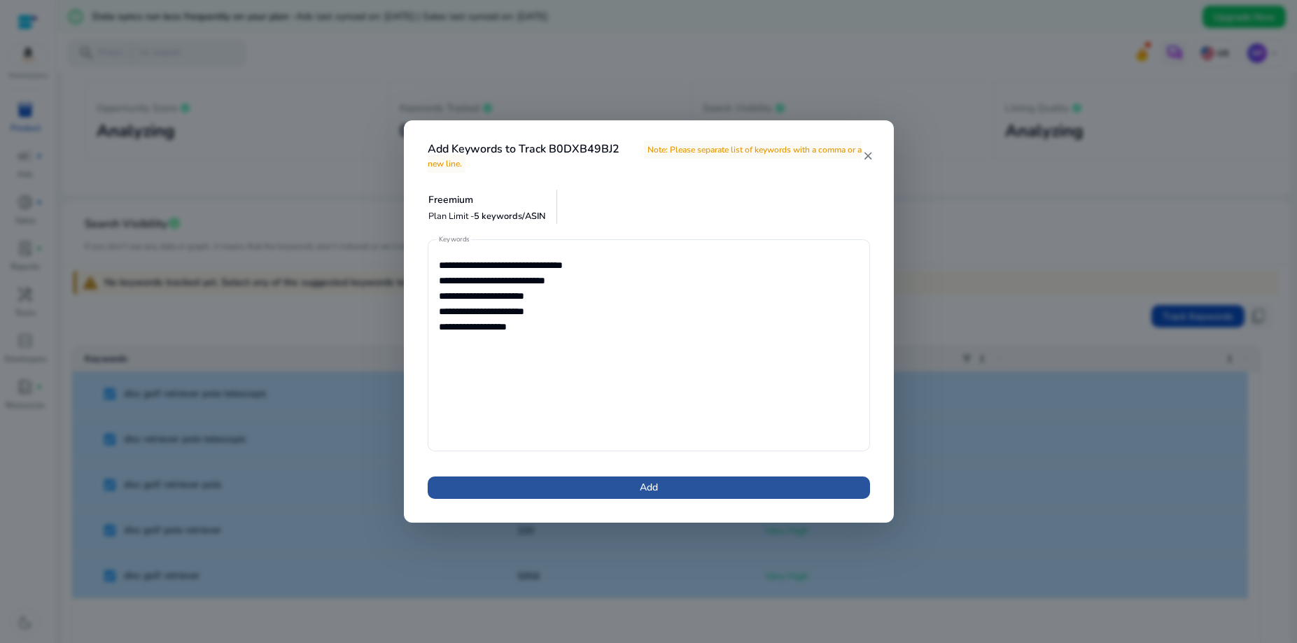
click at [653, 491] on span "Add" at bounding box center [649, 487] width 18 height 15
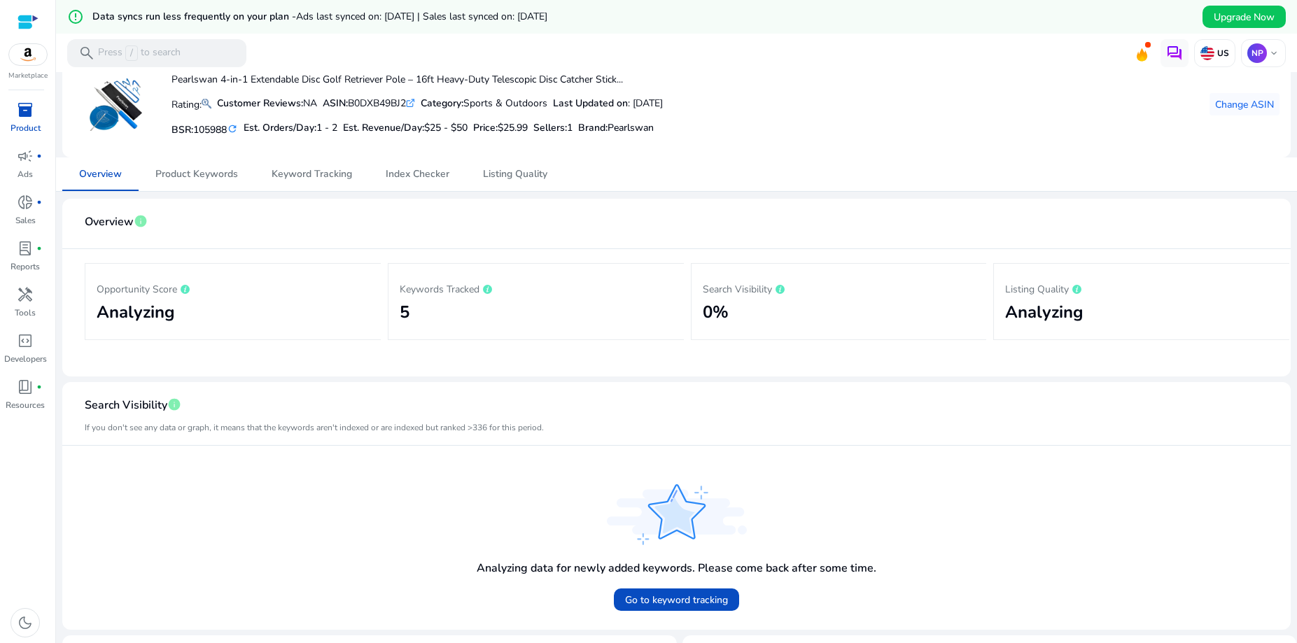
scroll to position [0, 0]
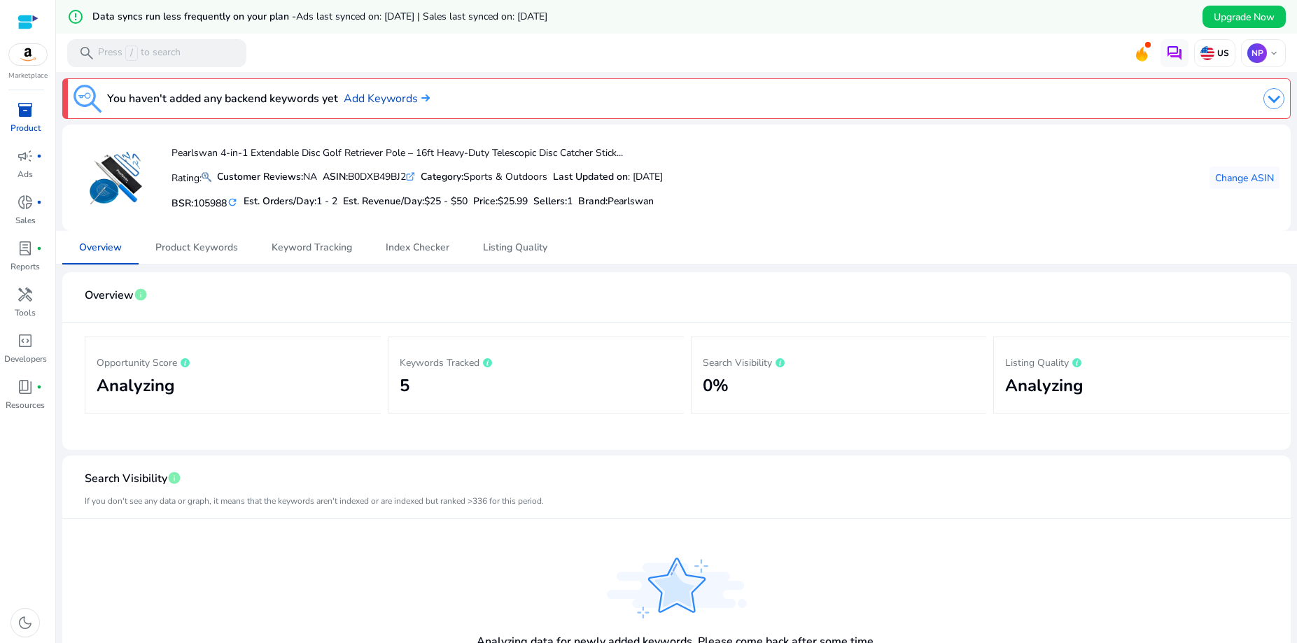
click at [20, 121] on link "inventory_2 Product" at bounding box center [25, 122] width 50 height 46
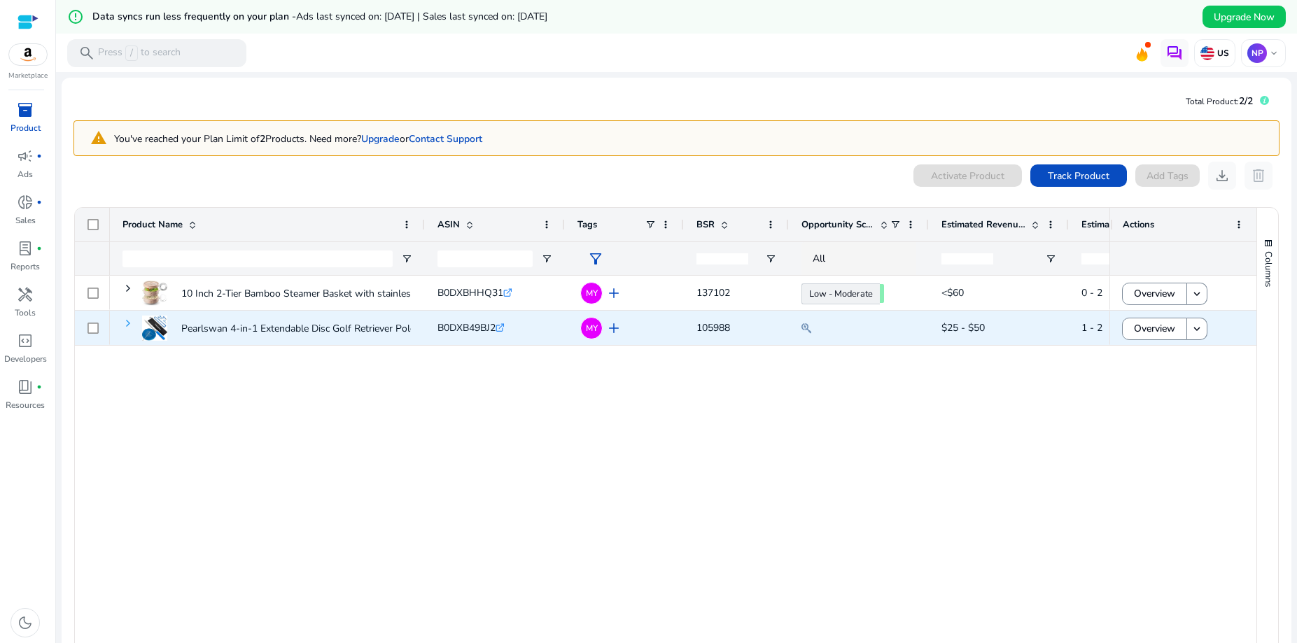
click at [127, 325] on span at bounding box center [128, 323] width 11 height 11
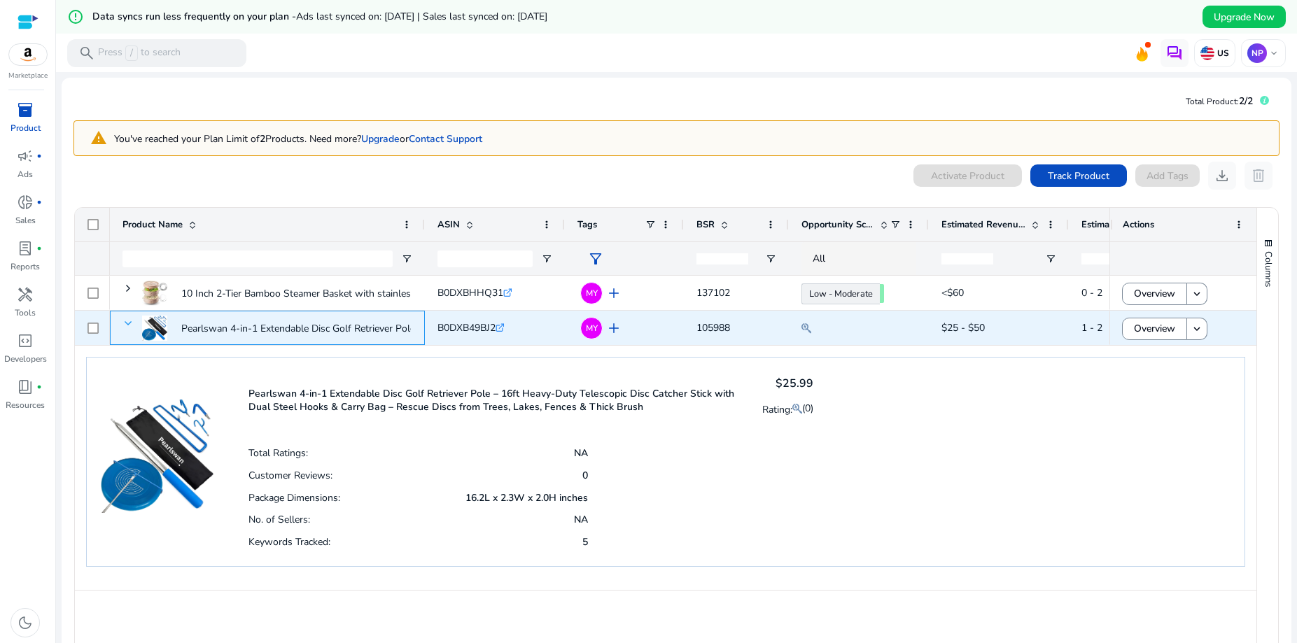
click at [124, 321] on span at bounding box center [128, 323] width 11 height 11
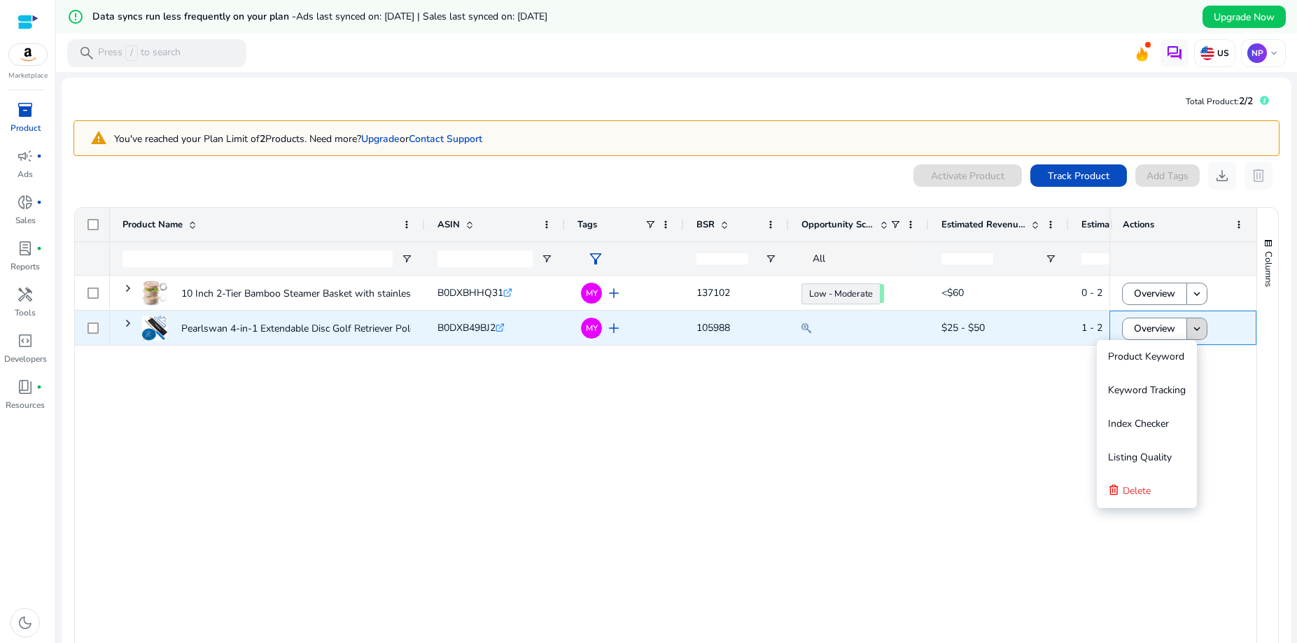
click at [1191, 328] on mat-icon "keyboard_arrow_down" at bounding box center [1197, 329] width 13 height 13
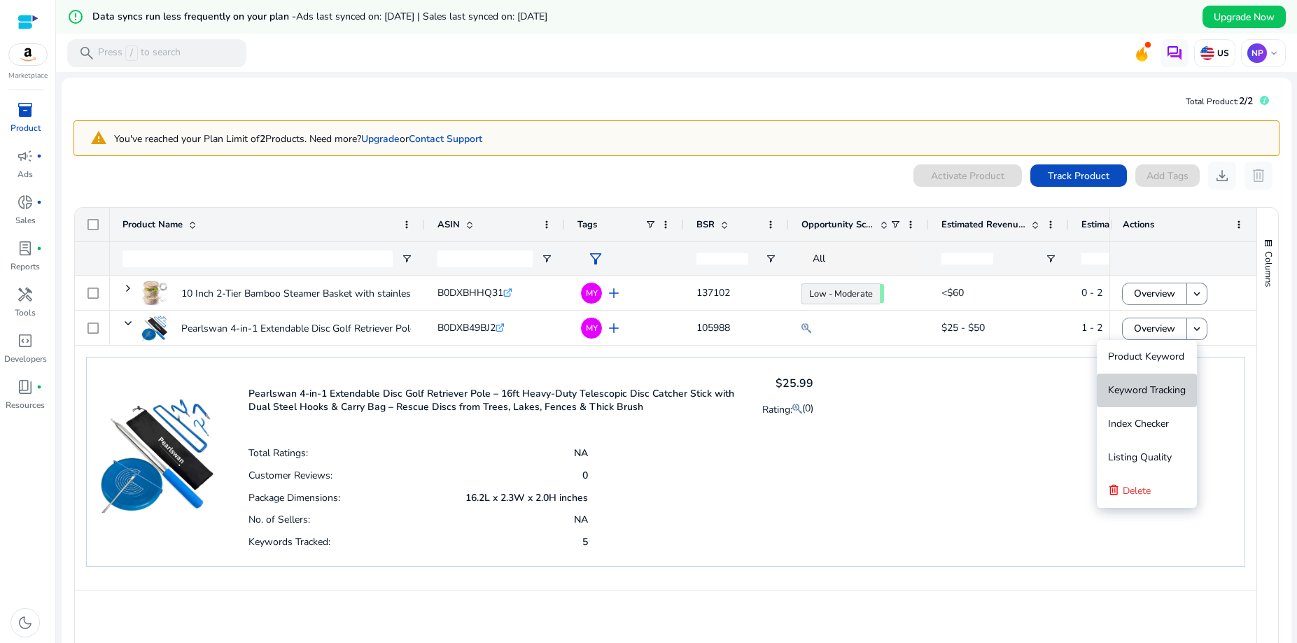
click at [1143, 391] on span "Keyword Tracking" at bounding box center [1147, 390] width 78 height 13
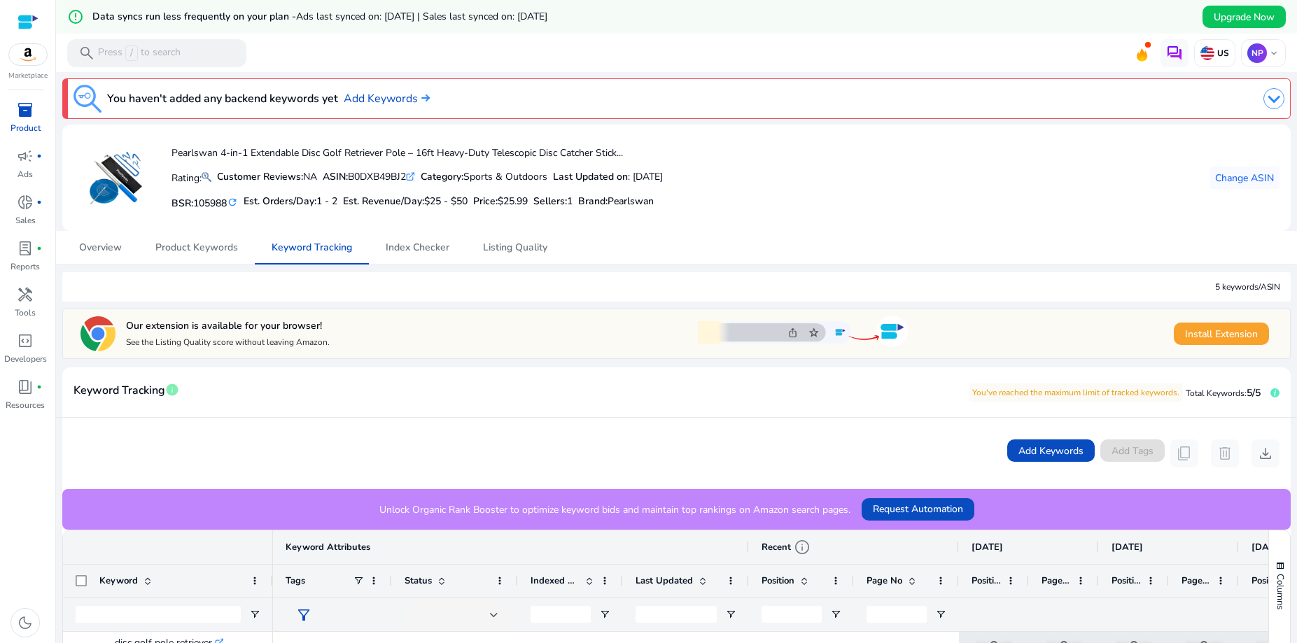
click at [23, 108] on span "inventory_2" at bounding box center [25, 110] width 17 height 17
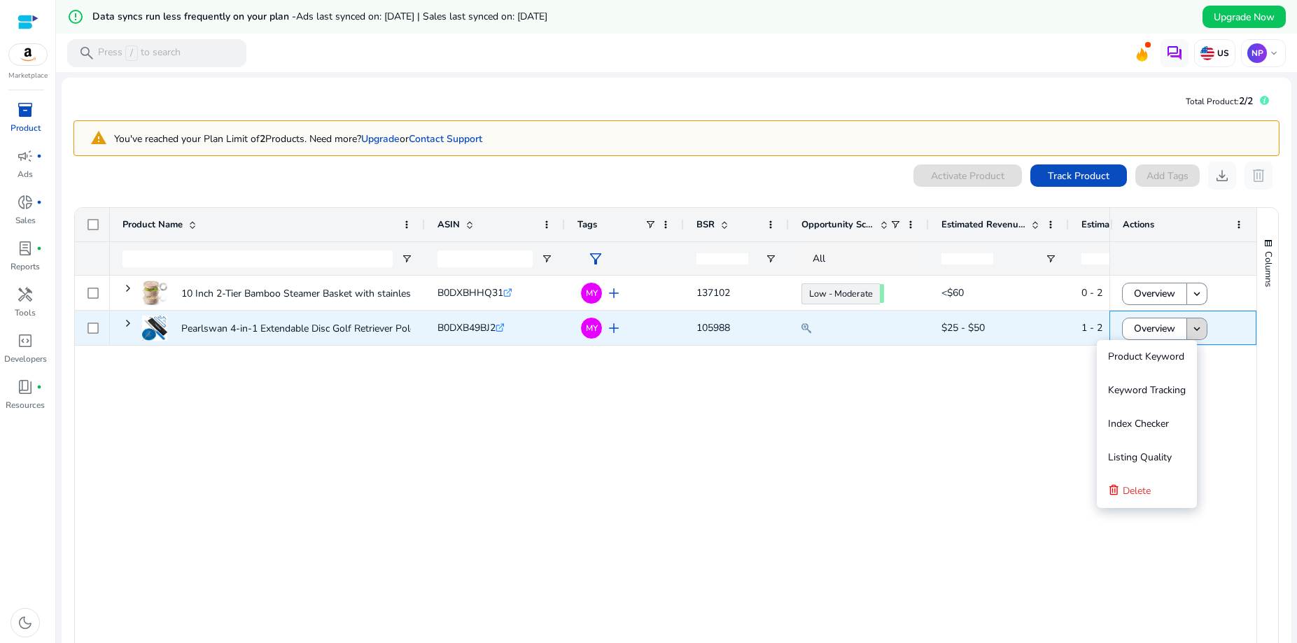
click at [1191, 332] on mat-icon "keyboard_arrow_down" at bounding box center [1197, 329] width 13 height 13
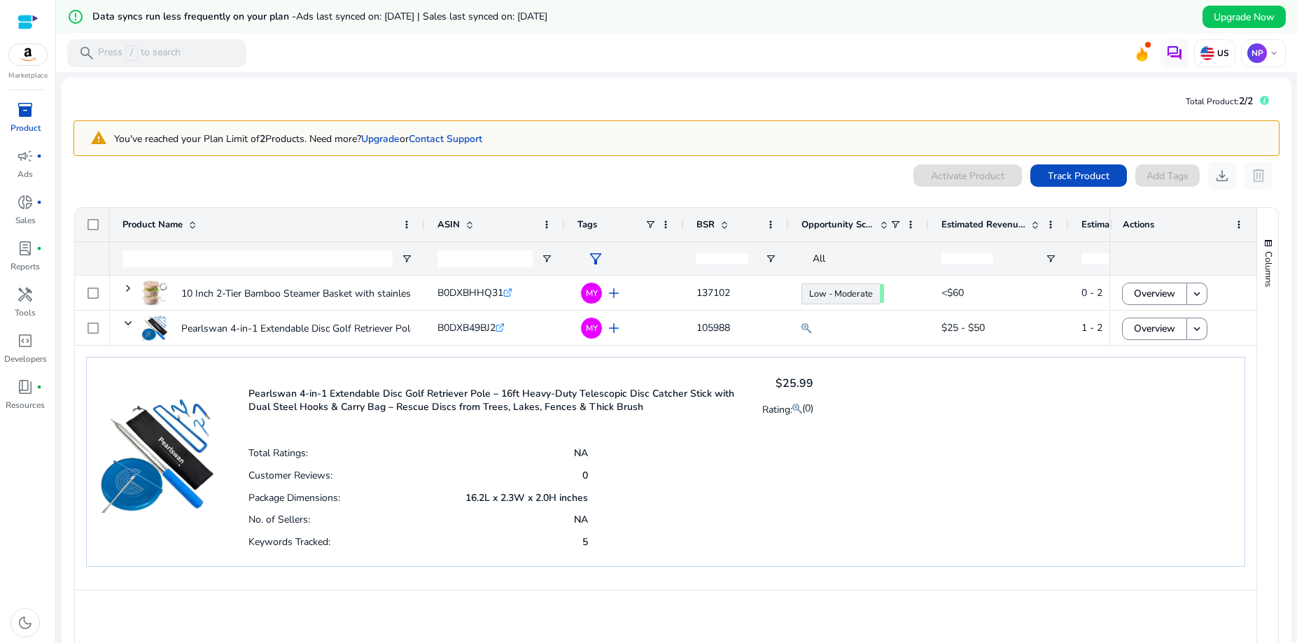
click at [962, 419] on div "Pearlswan 4-in-1 Extendable Disc Golf Retriever Pole – 16ft Heavy-Duty Telescop…" at bounding box center [665, 462] width 1159 height 210
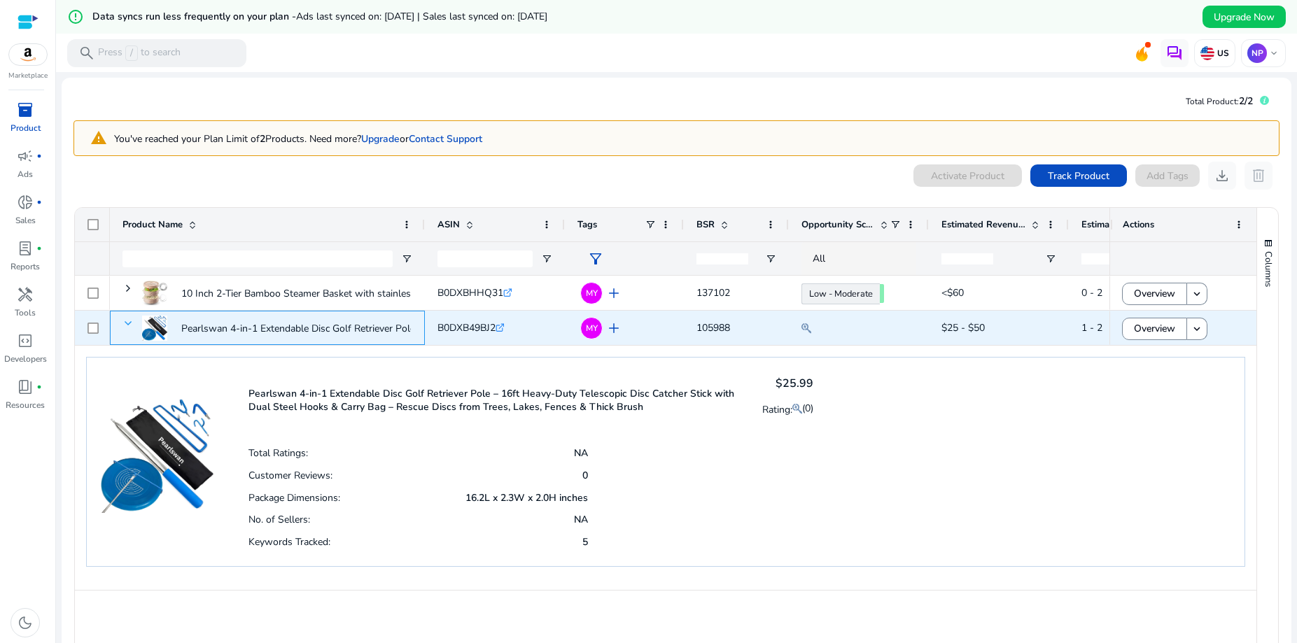
click at [125, 324] on span at bounding box center [128, 323] width 11 height 11
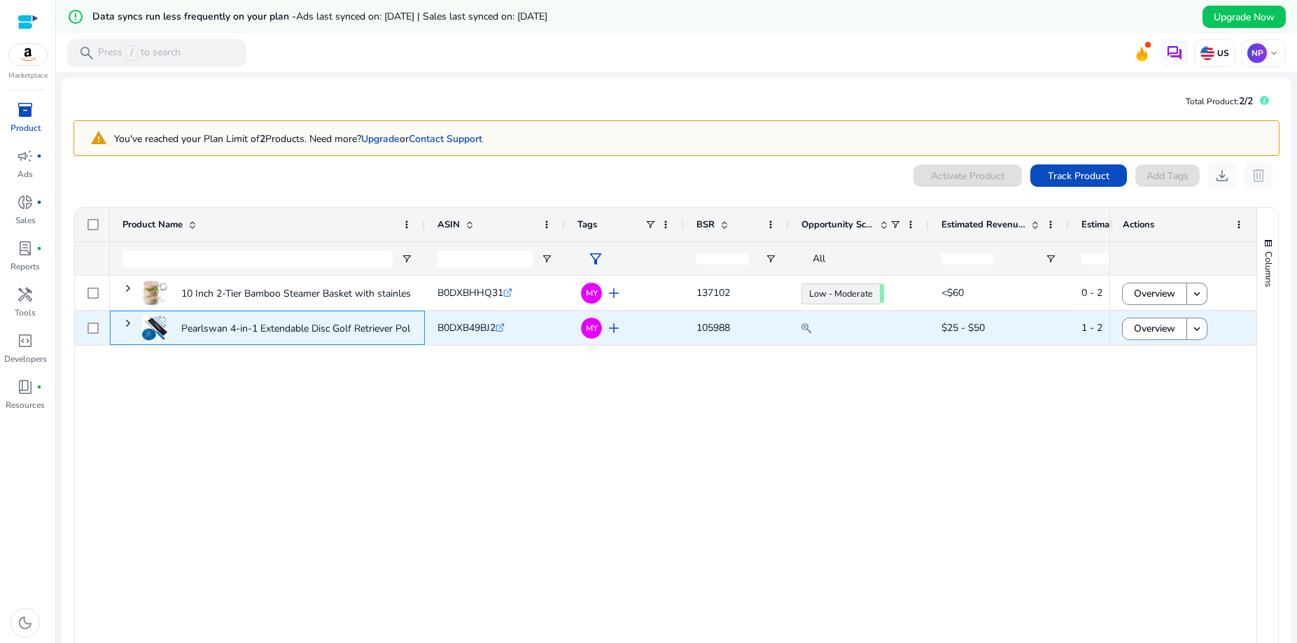
click at [125, 324] on span at bounding box center [128, 323] width 11 height 11
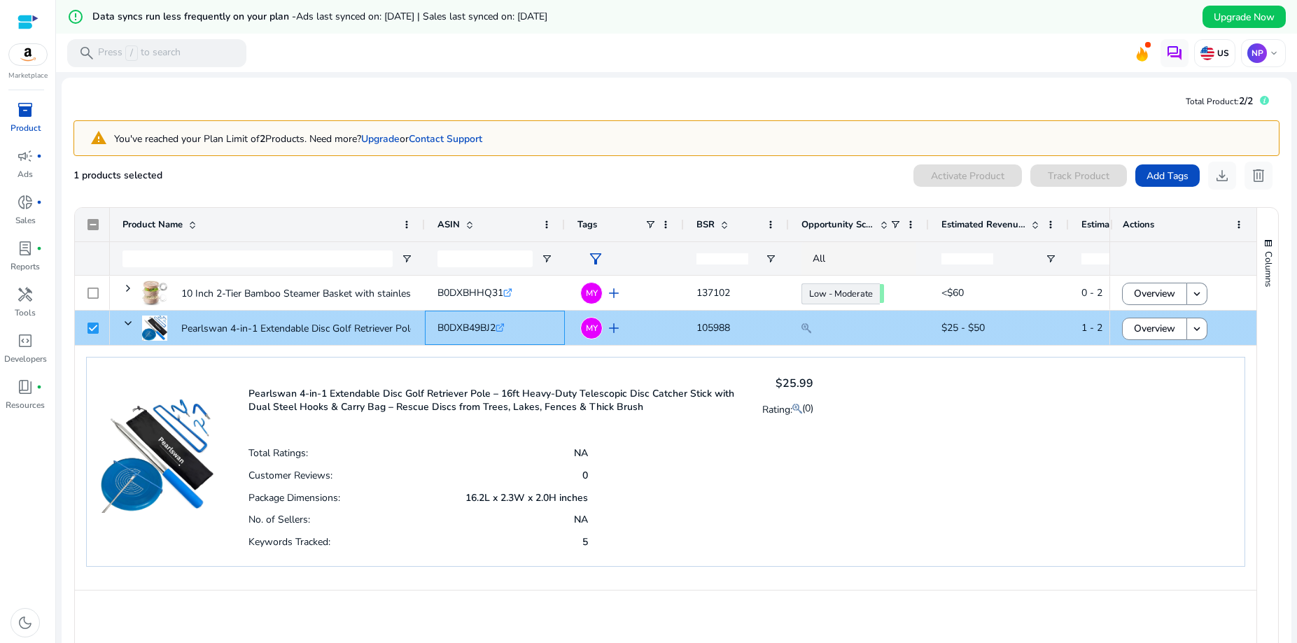
drag, startPoint x: 438, startPoint y: 329, endPoint x: 498, endPoint y: 333, distance: 60.3
click at [496, 333] on span "B0DXB49BJ2" at bounding box center [467, 327] width 58 height 13
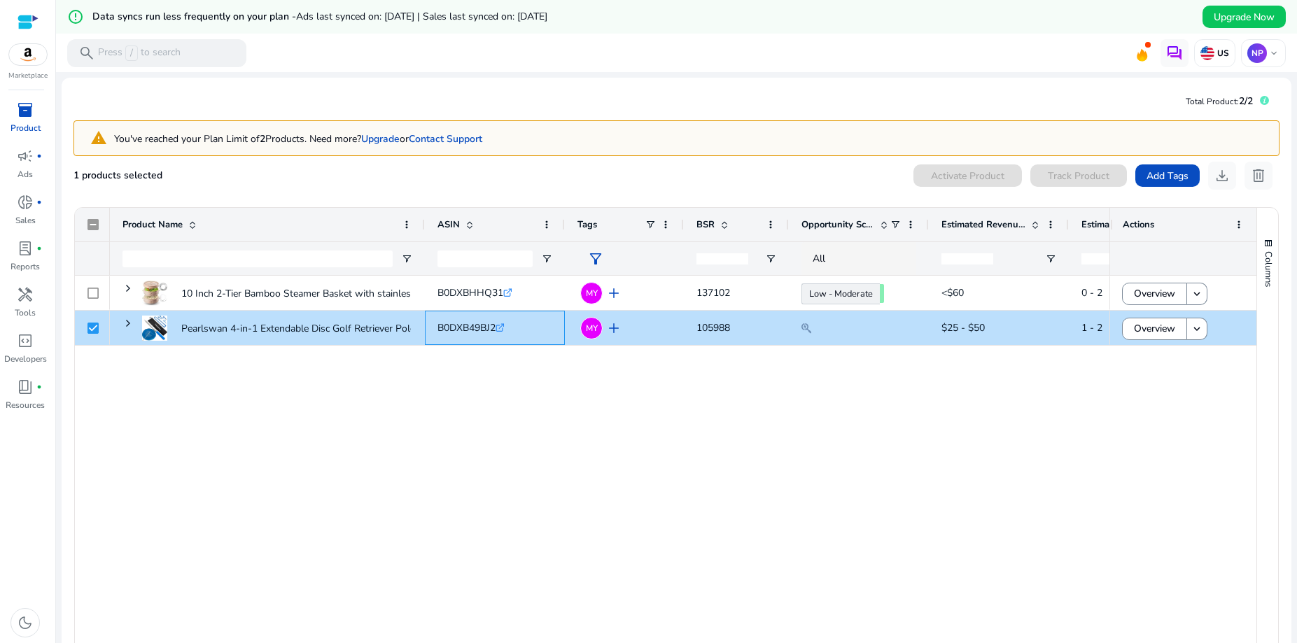
copy span "B0DXB49BJ2"
click at [1250, 173] on span "delete" at bounding box center [1258, 175] width 17 height 17
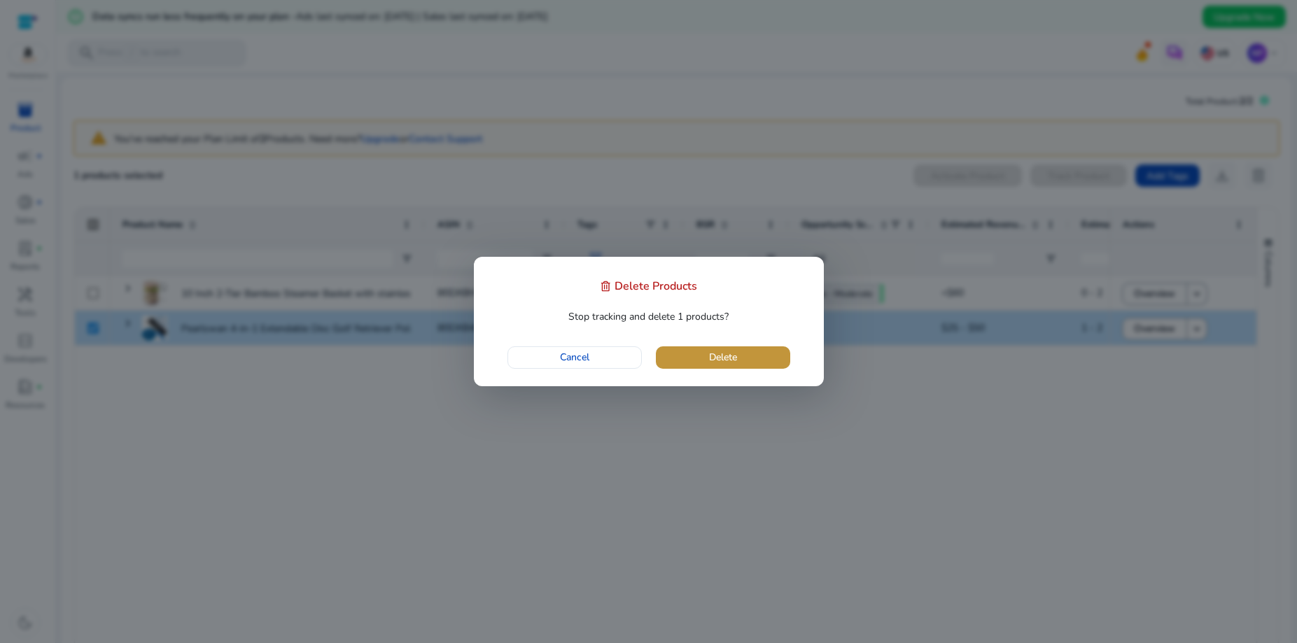
click at [754, 358] on span "button" at bounding box center [723, 358] width 134 height 34
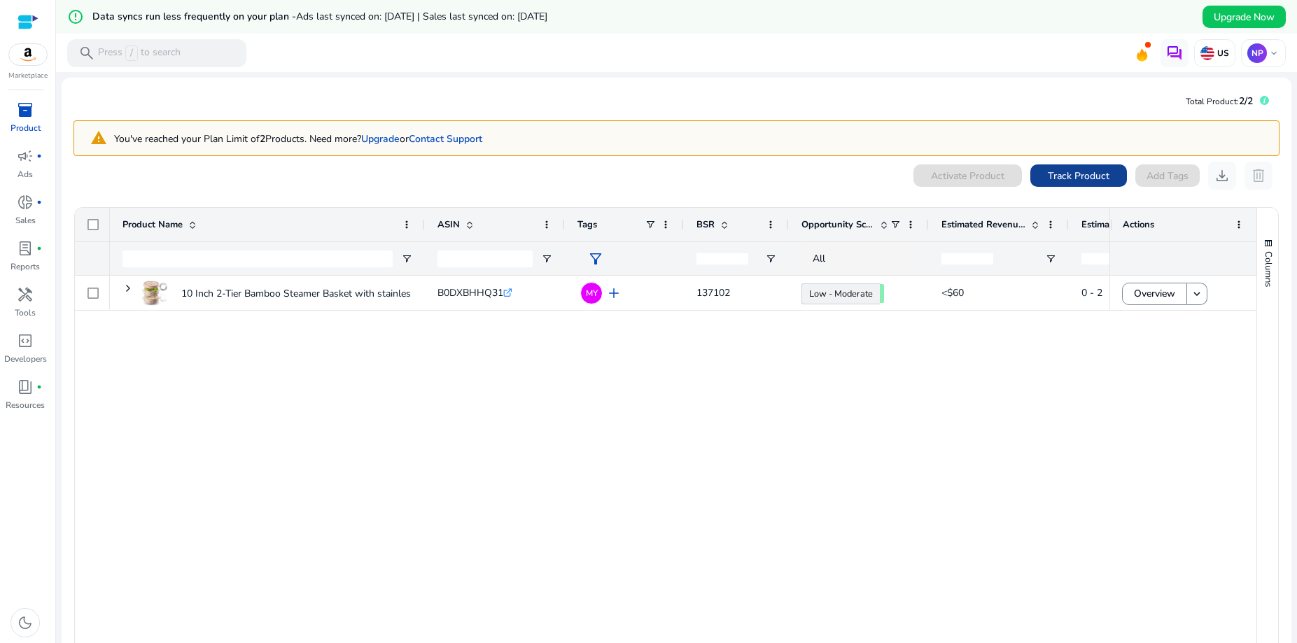
click at [1080, 174] on span "Track Product" at bounding box center [1079, 176] width 62 height 15
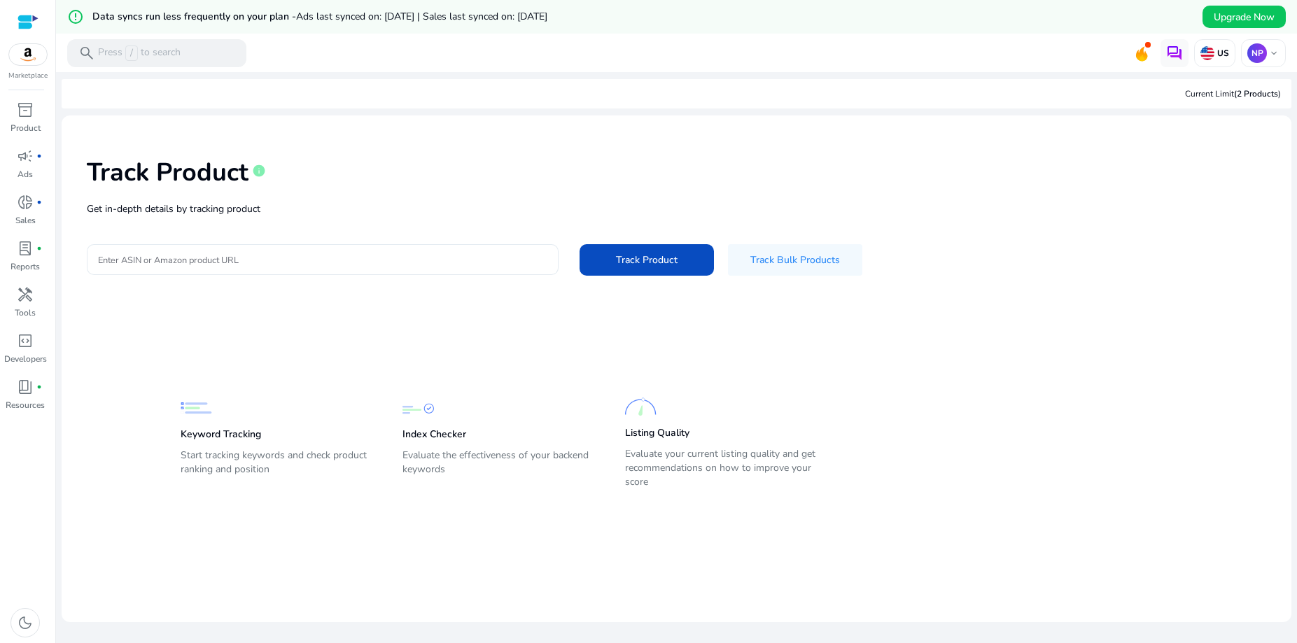
click at [288, 258] on input "Enter ASIN or Amazon product URL" at bounding box center [322, 259] width 449 height 15
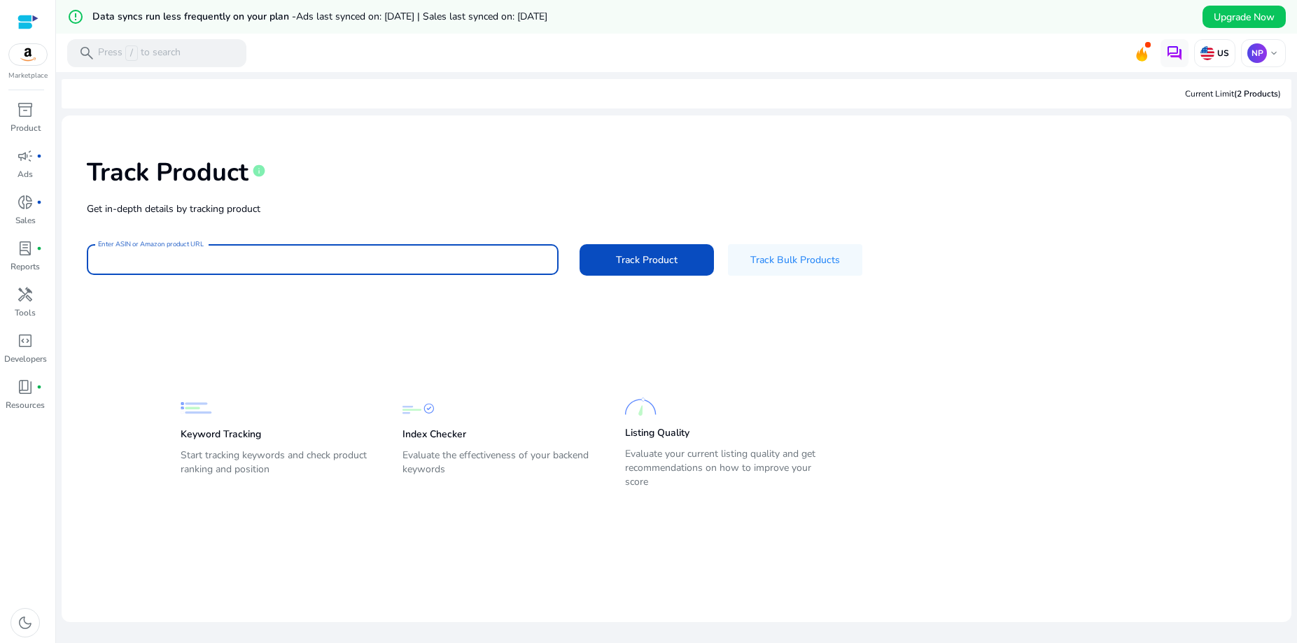
paste input "**********"
type input "**********"
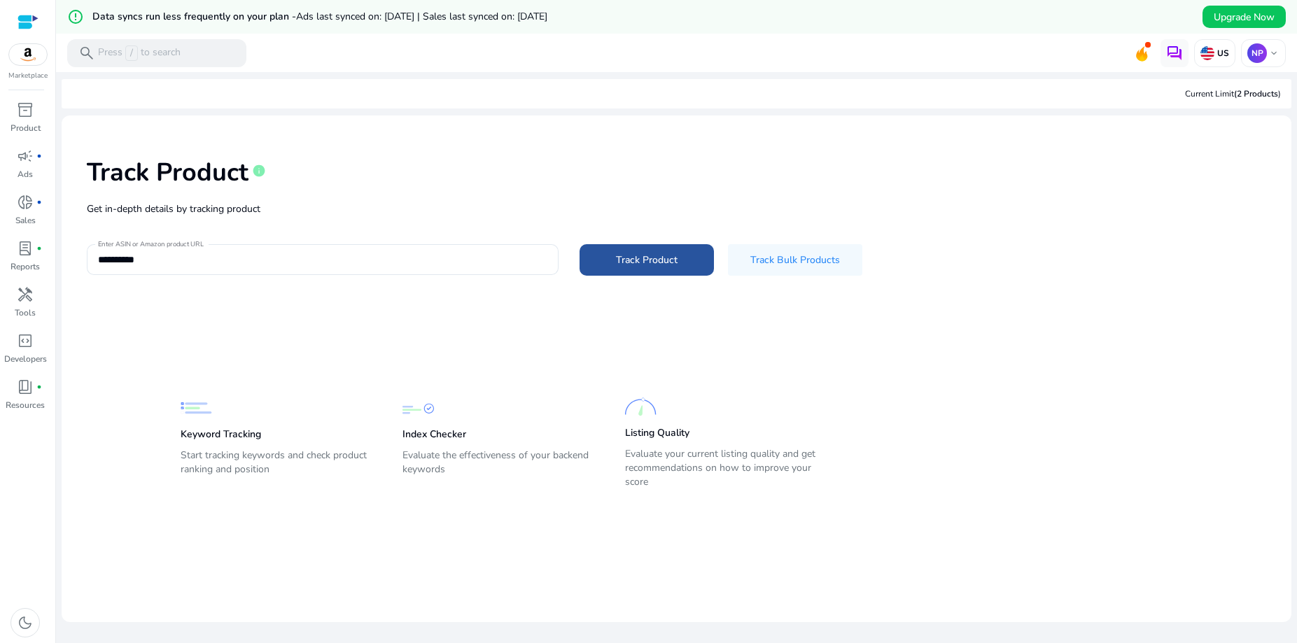
click at [624, 260] on span "Track Product" at bounding box center [647, 260] width 62 height 15
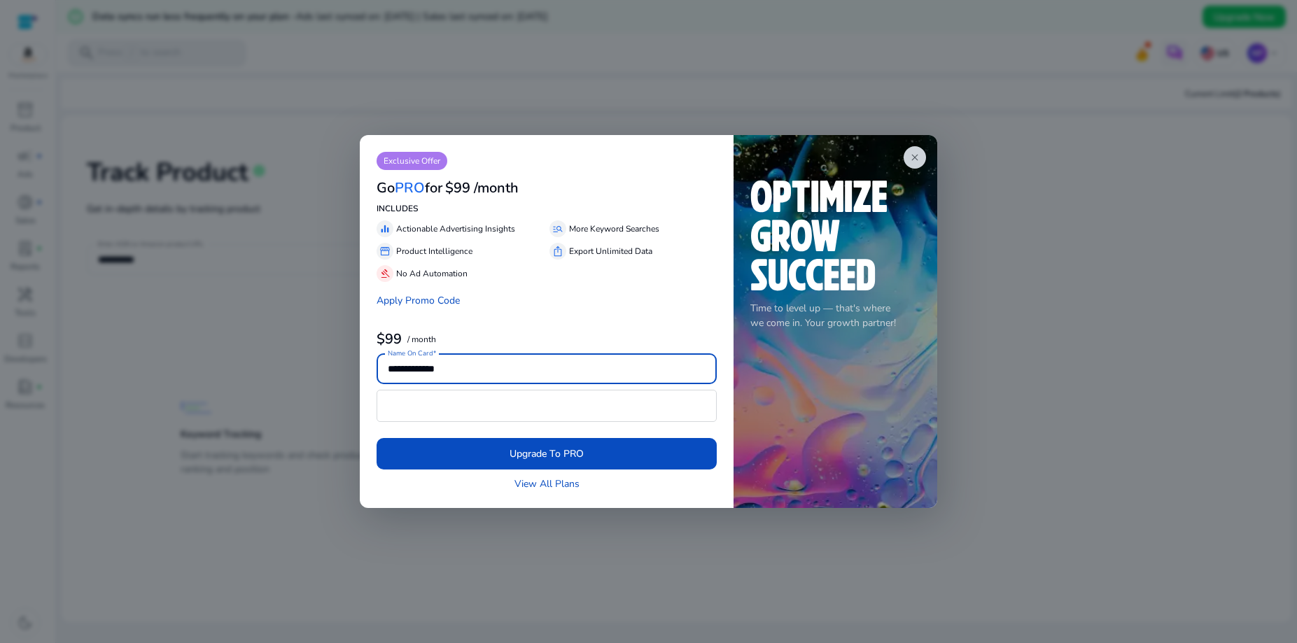
click at [759, 504] on div "close Time to level up — that's where we come in. Your growth partner!" at bounding box center [836, 321] width 204 height 372
click at [909, 162] on app-icon "close" at bounding box center [915, 157] width 22 height 22
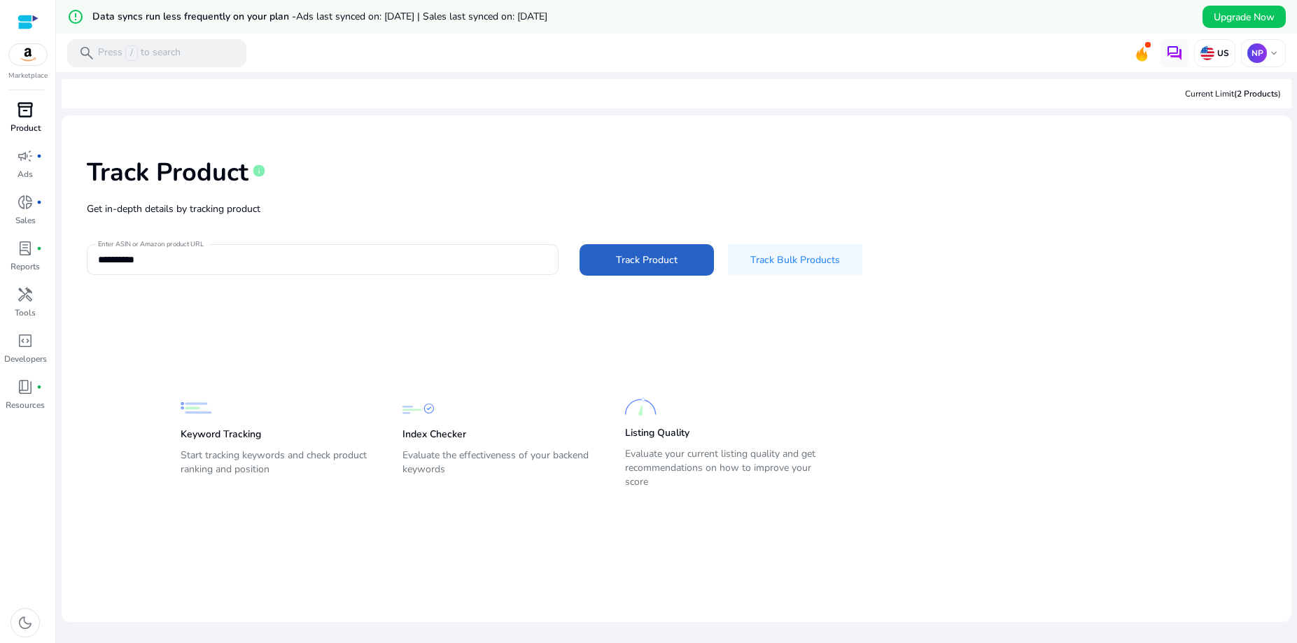
click at [20, 114] on span "inventory_2" at bounding box center [25, 110] width 17 height 17
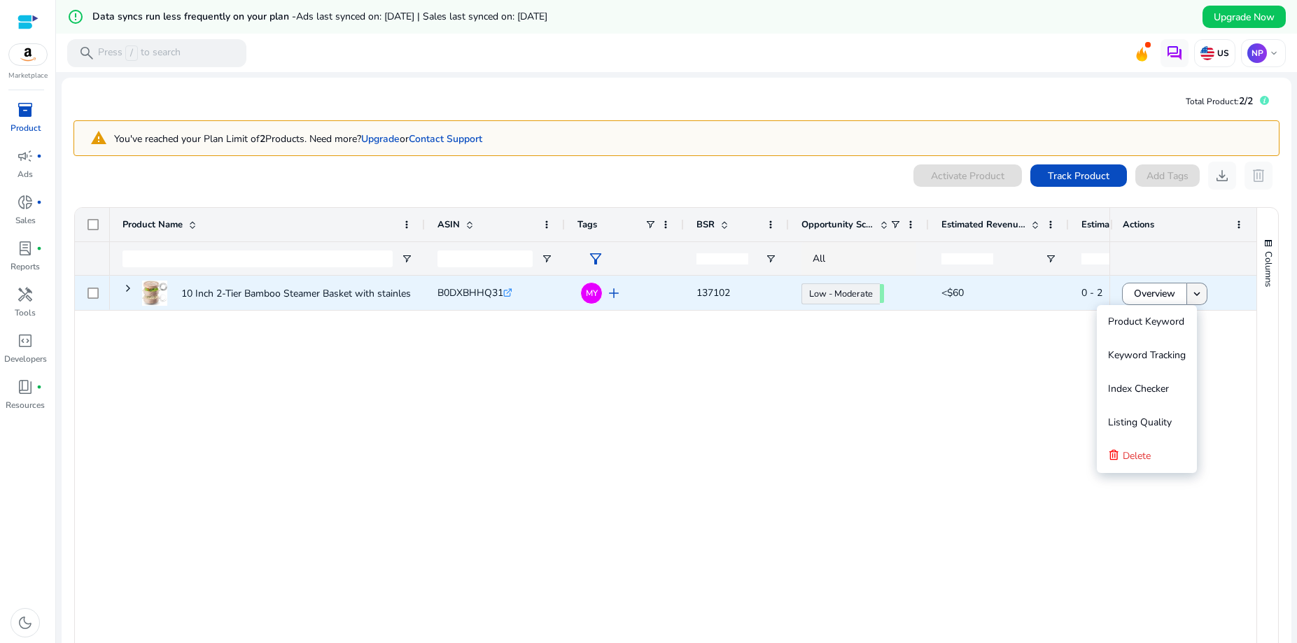
click at [1191, 295] on mat-icon "keyboard_arrow_down" at bounding box center [1197, 294] width 13 height 13
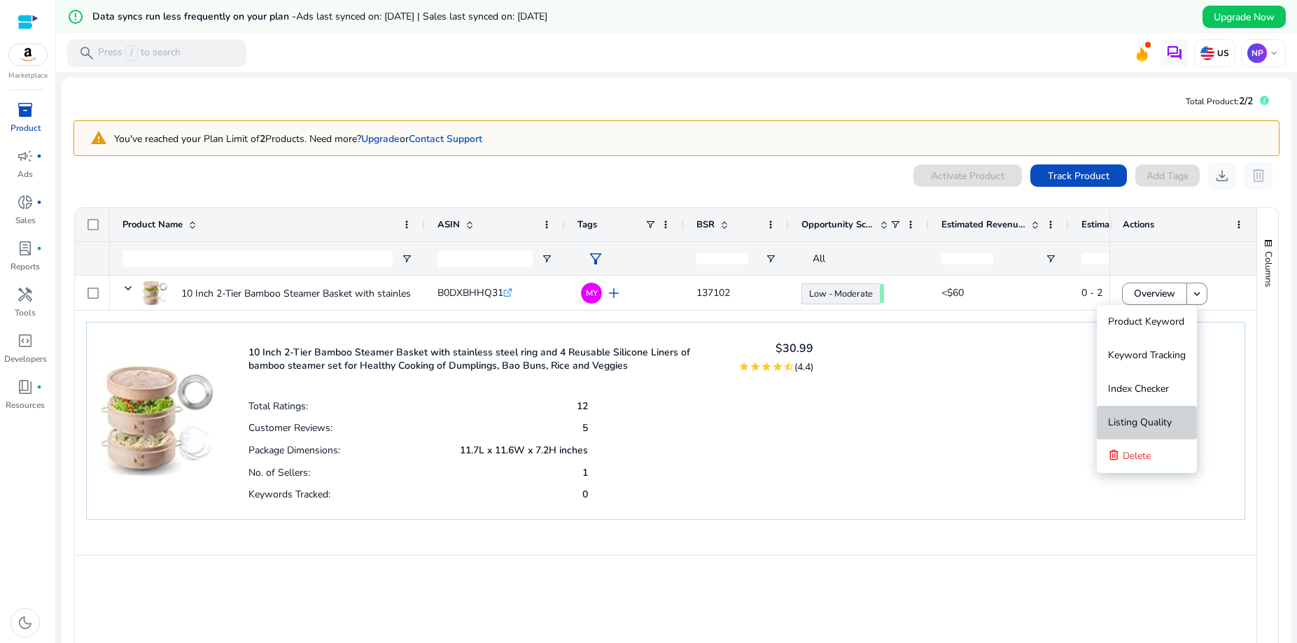
click at [1150, 422] on span "Listing Quality" at bounding box center [1140, 422] width 64 height 13
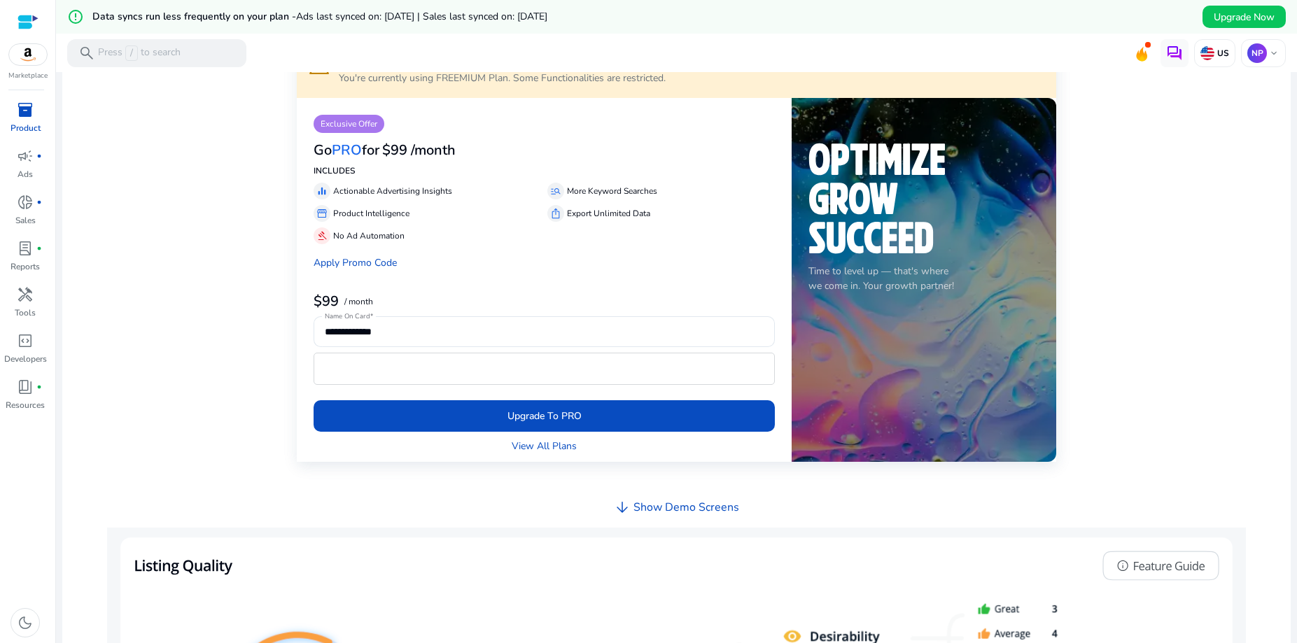
scroll to position [277, 0]
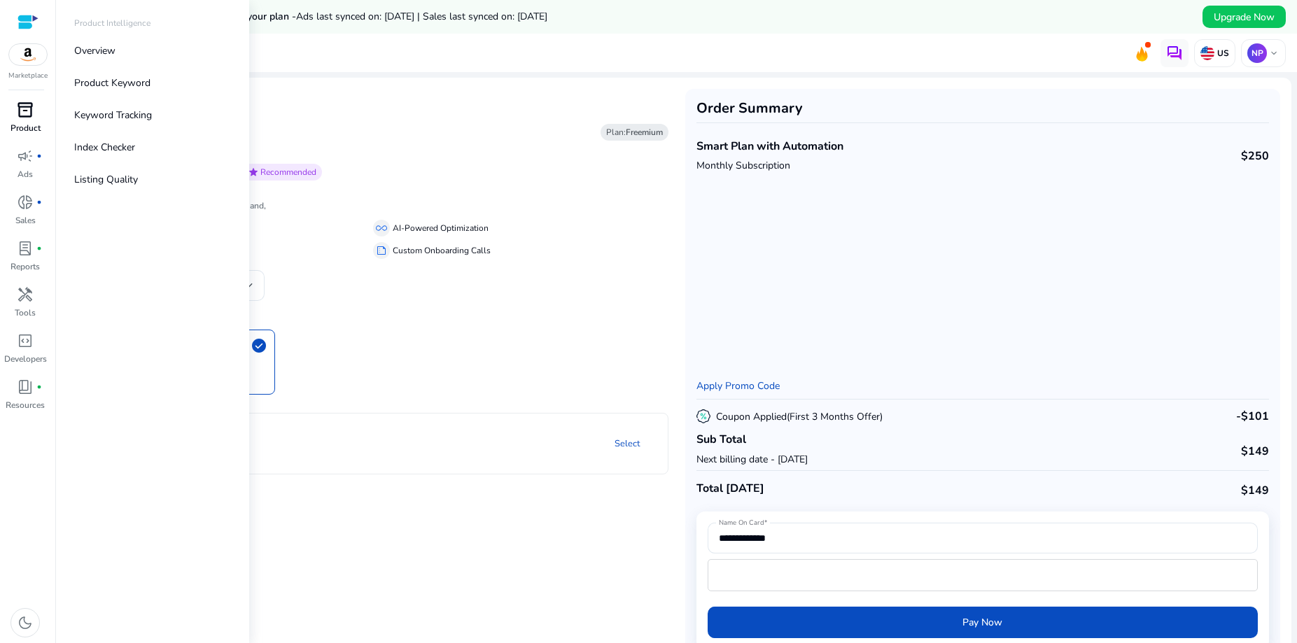
click at [19, 106] on span "inventory_2" at bounding box center [25, 110] width 17 height 17
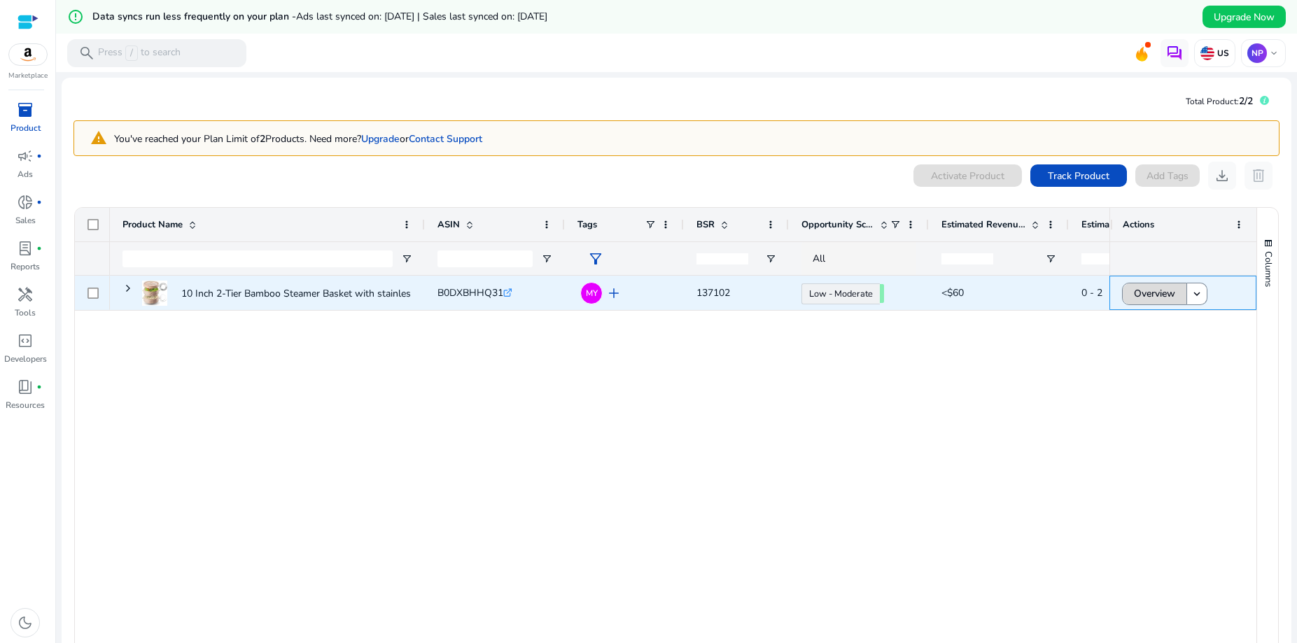
click at [1164, 291] on span "Overview" at bounding box center [1154, 293] width 41 height 29
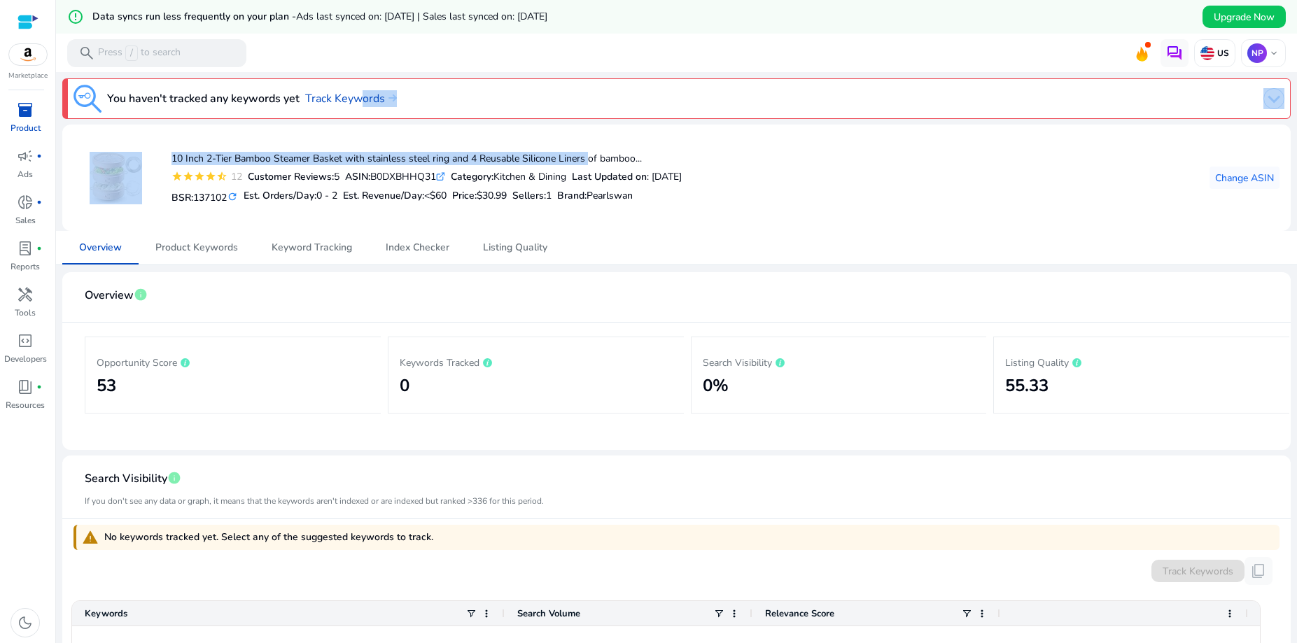
drag, startPoint x: 351, startPoint y: 98, endPoint x: 1013, endPoint y: 131, distance: 662.3
click at [1251, 95] on div at bounding box center [858, 99] width 854 height 28
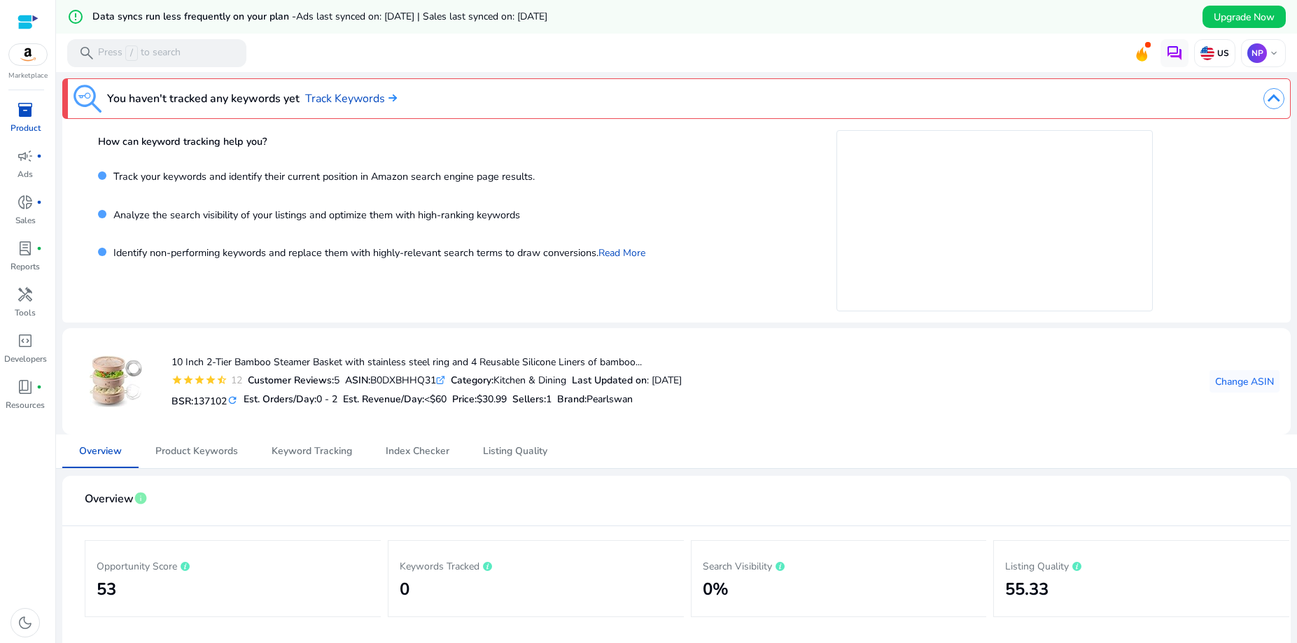
click at [1264, 99] on img at bounding box center [1274, 98] width 21 height 21
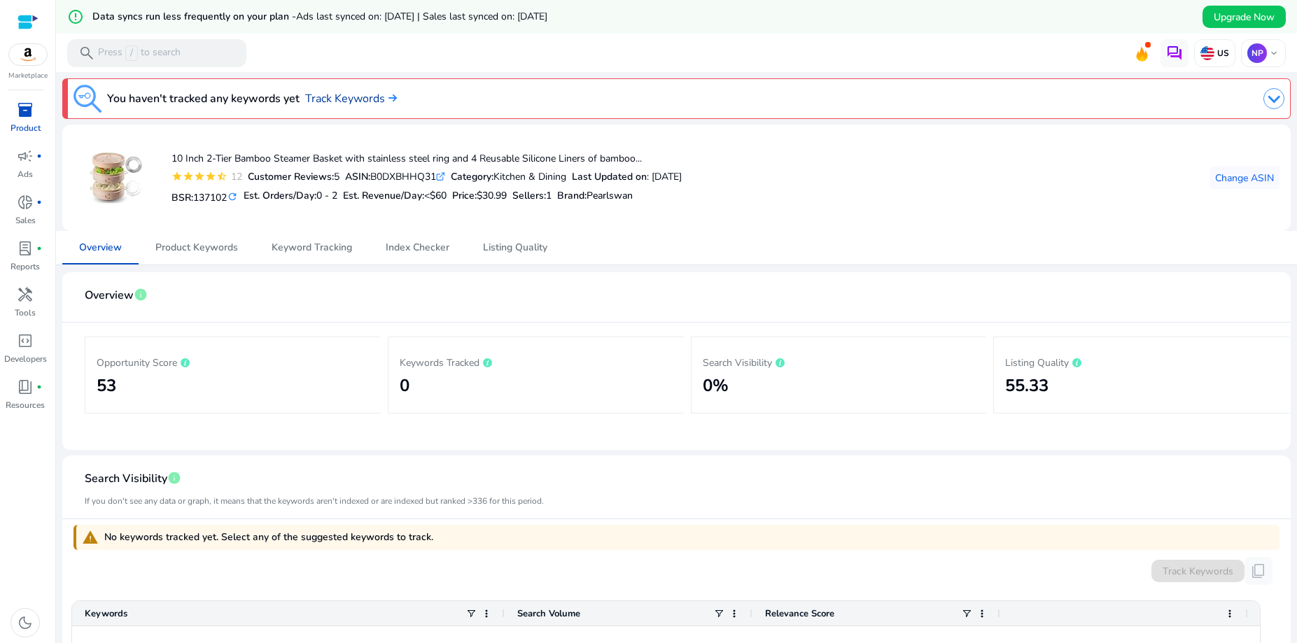
click at [360, 96] on link "Track Keywords" at bounding box center [351, 98] width 92 height 17
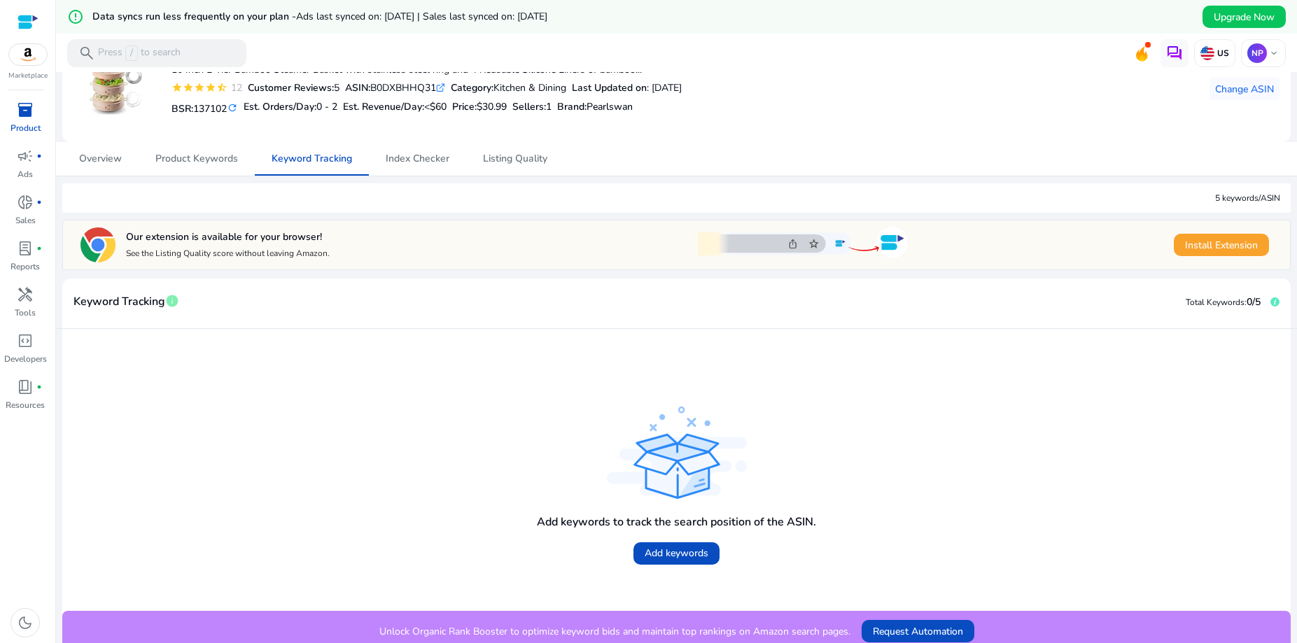
scroll to position [98, 0]
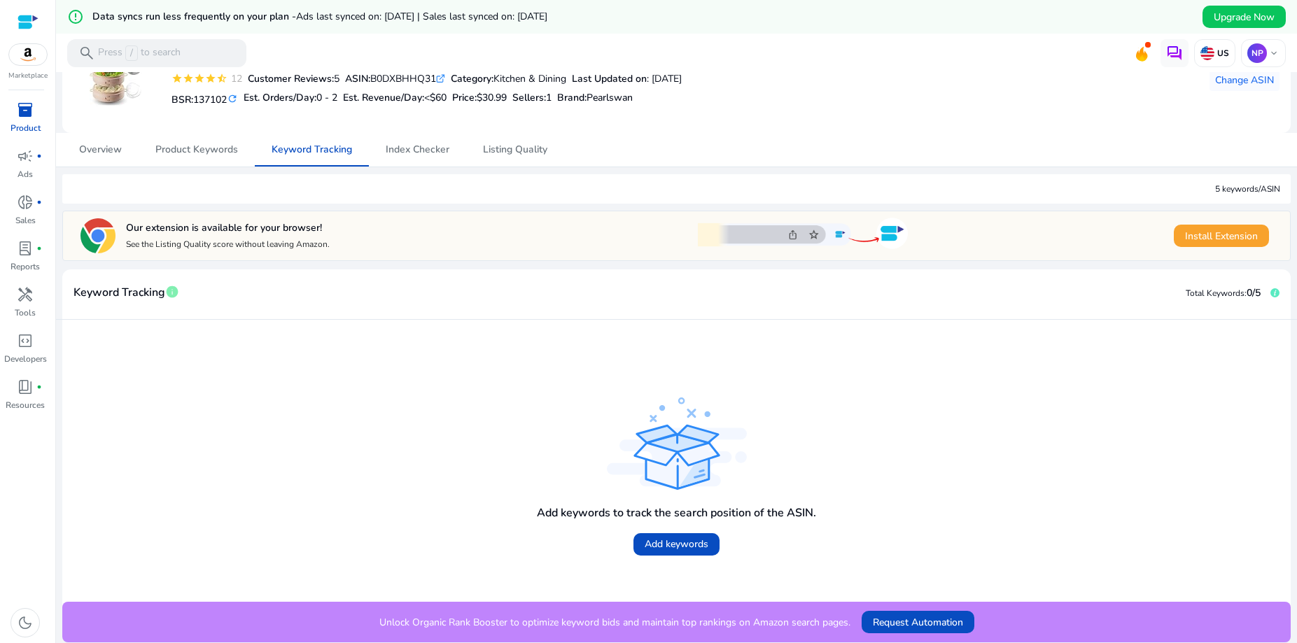
click at [334, 284] on mat-card-header "Keyword Tracking info Total Keywords: 0/5" at bounding box center [676, 300] width 1229 height 39
click at [193, 147] on span "Product Keywords" at bounding box center [196, 150] width 83 height 10
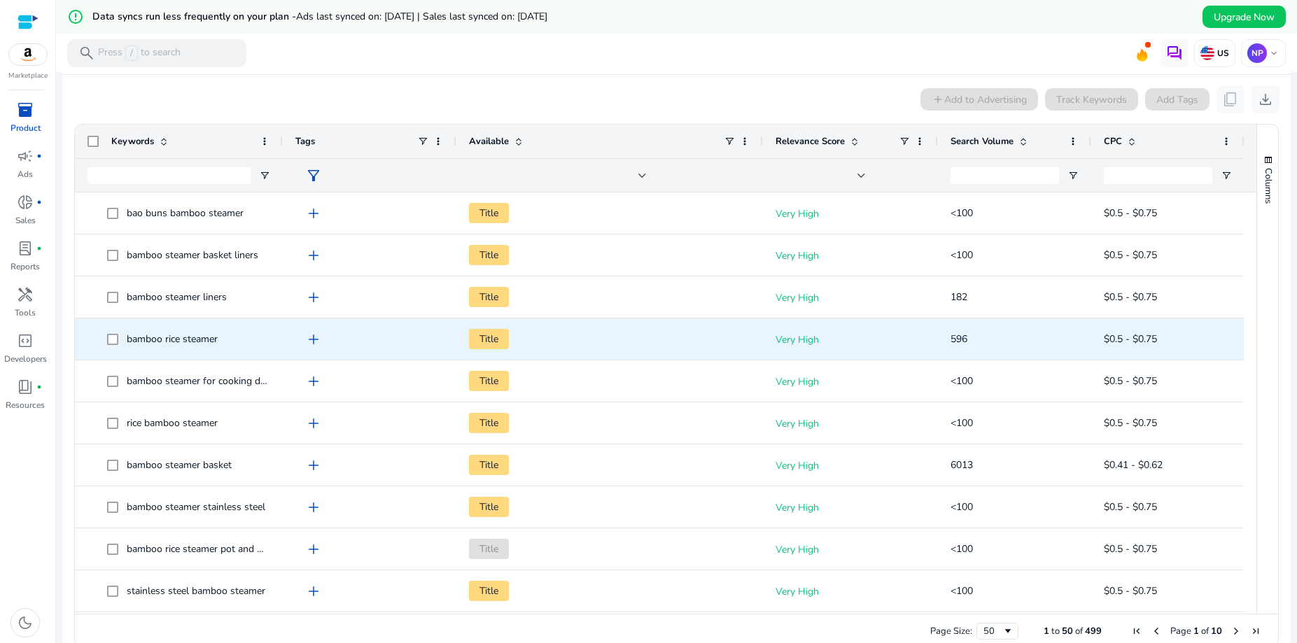
scroll to position [277, 0]
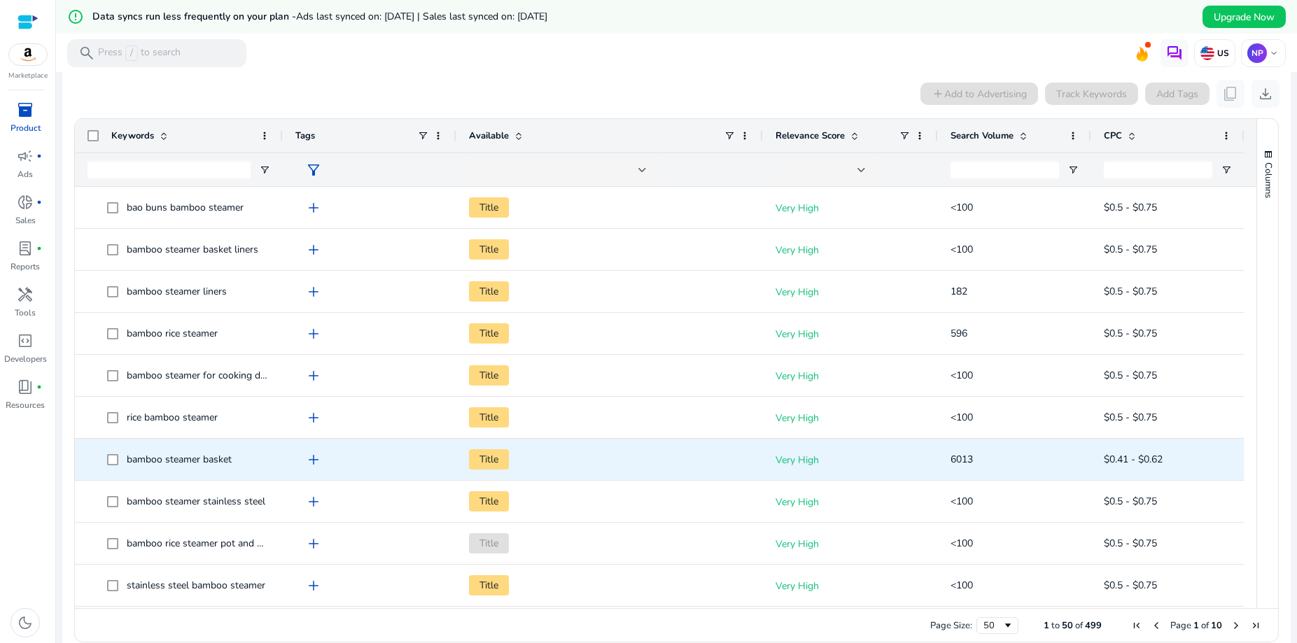
click at [313, 459] on span "add" at bounding box center [313, 460] width 17 height 17
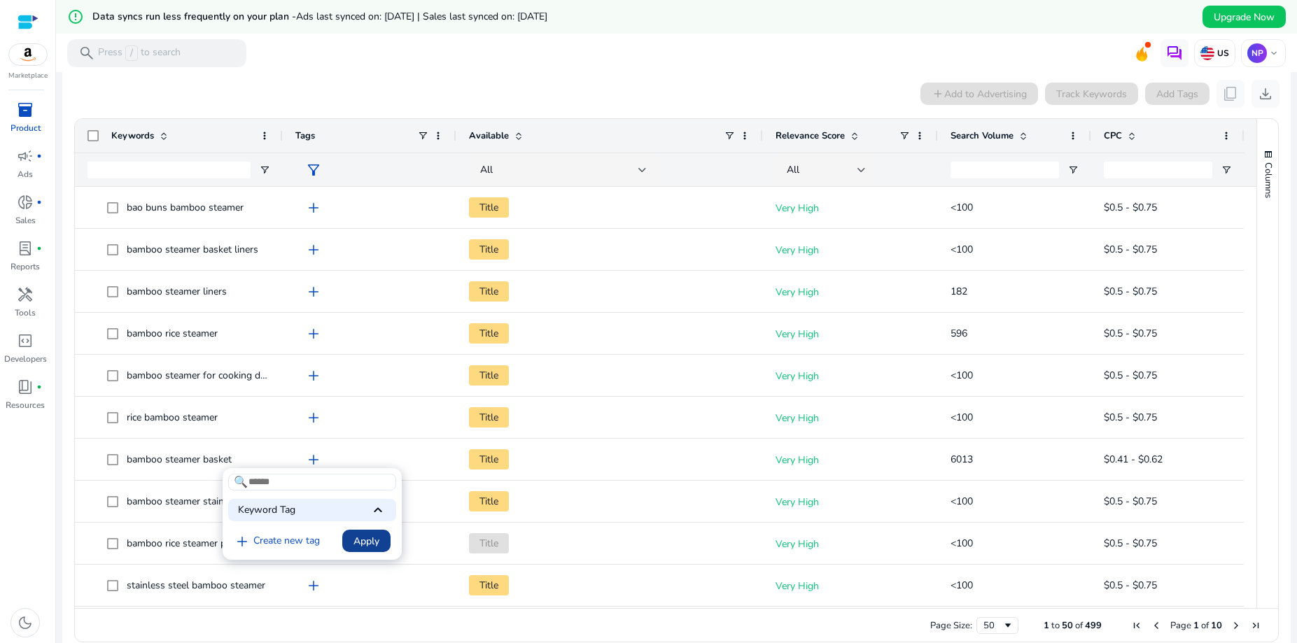
click at [367, 543] on span "Apply" at bounding box center [367, 541] width 26 height 15
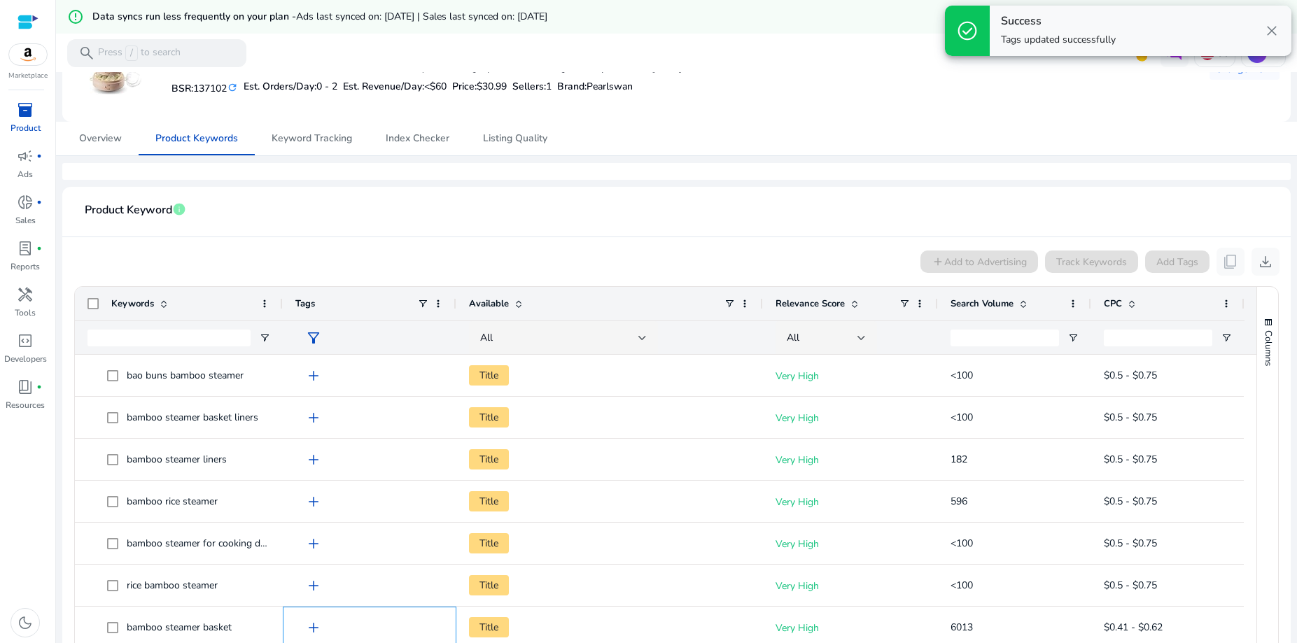
scroll to position [0, 0]
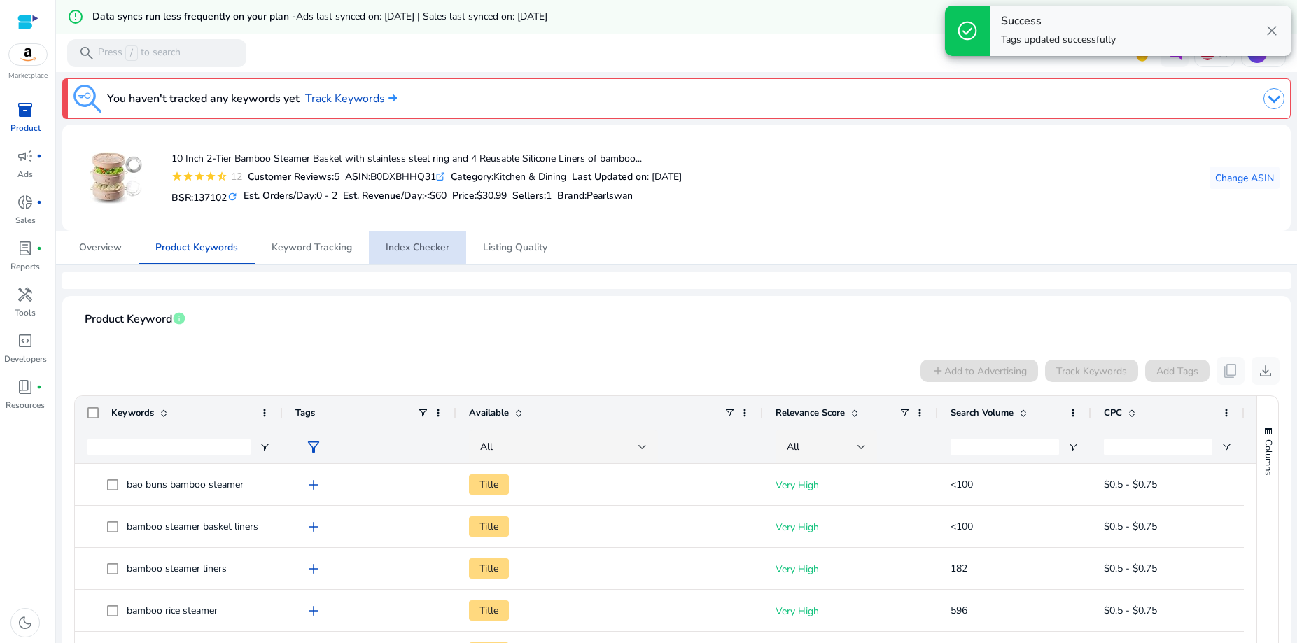
click at [413, 237] on span "Index Checker" at bounding box center [418, 248] width 64 height 34
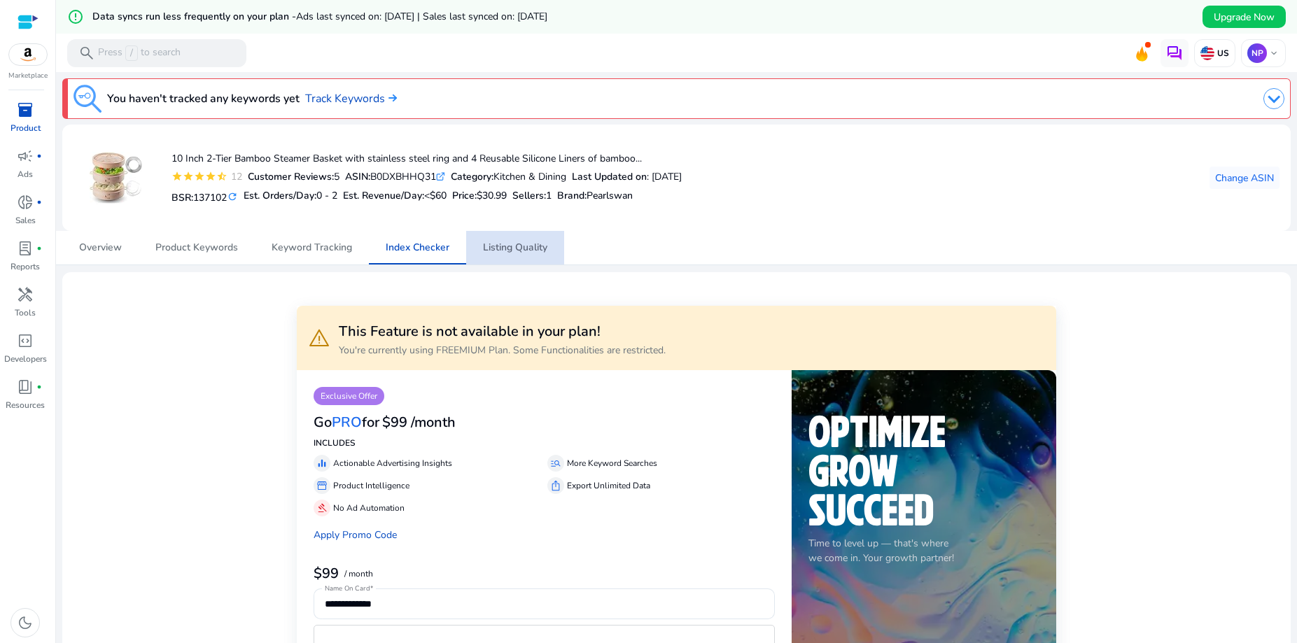
click at [522, 249] on span "Listing Quality" at bounding box center [515, 248] width 64 height 10
click at [114, 248] on span "Overview" at bounding box center [100, 248] width 43 height 10
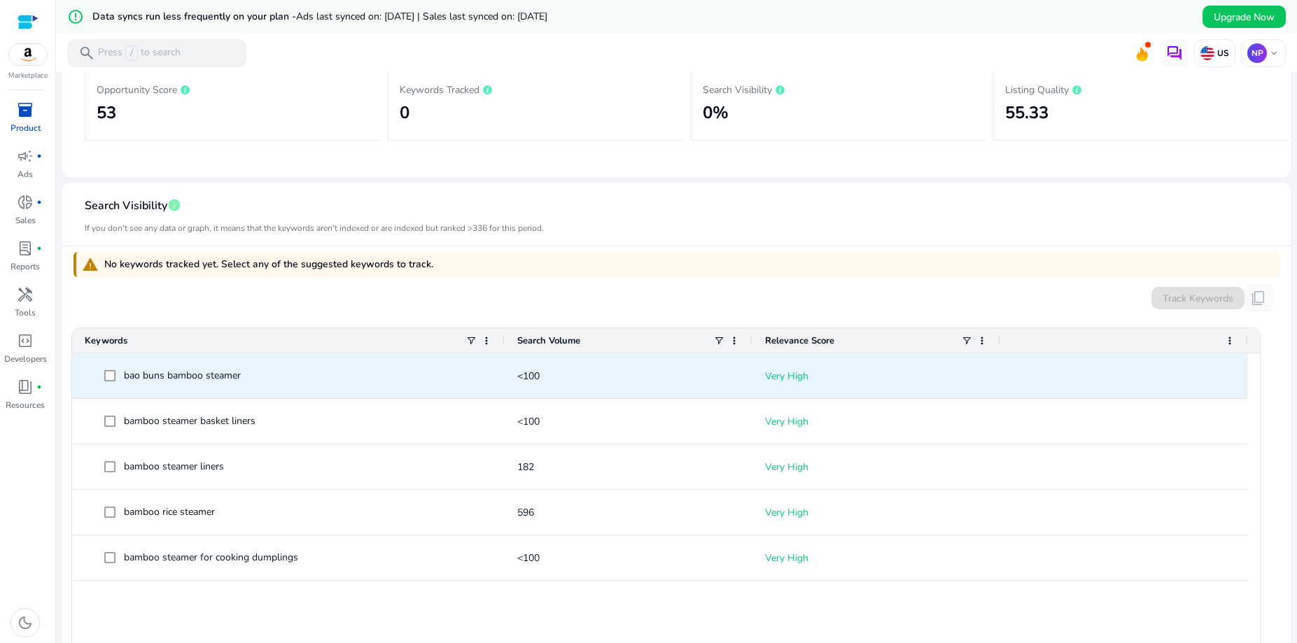
scroll to position [277, 0]
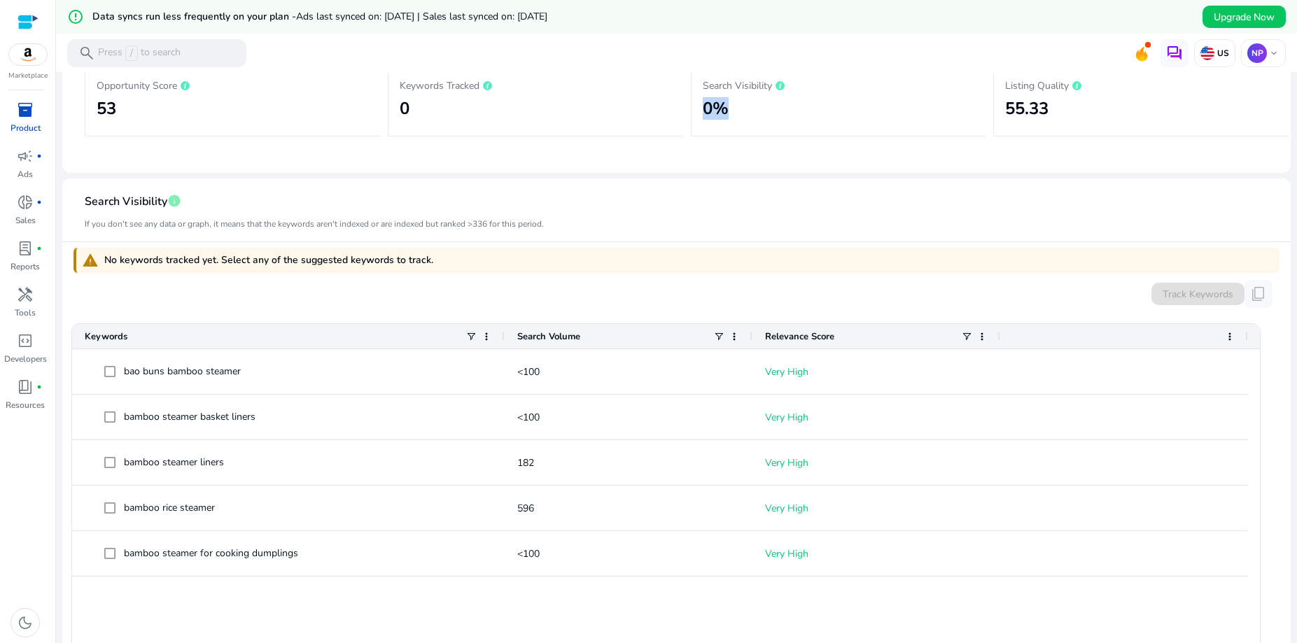
drag, startPoint x: 721, startPoint y: 113, endPoint x: 694, endPoint y: 109, distance: 27.5
click at [694, 109] on div "Search Visibility 0%" at bounding box center [839, 98] width 296 height 77
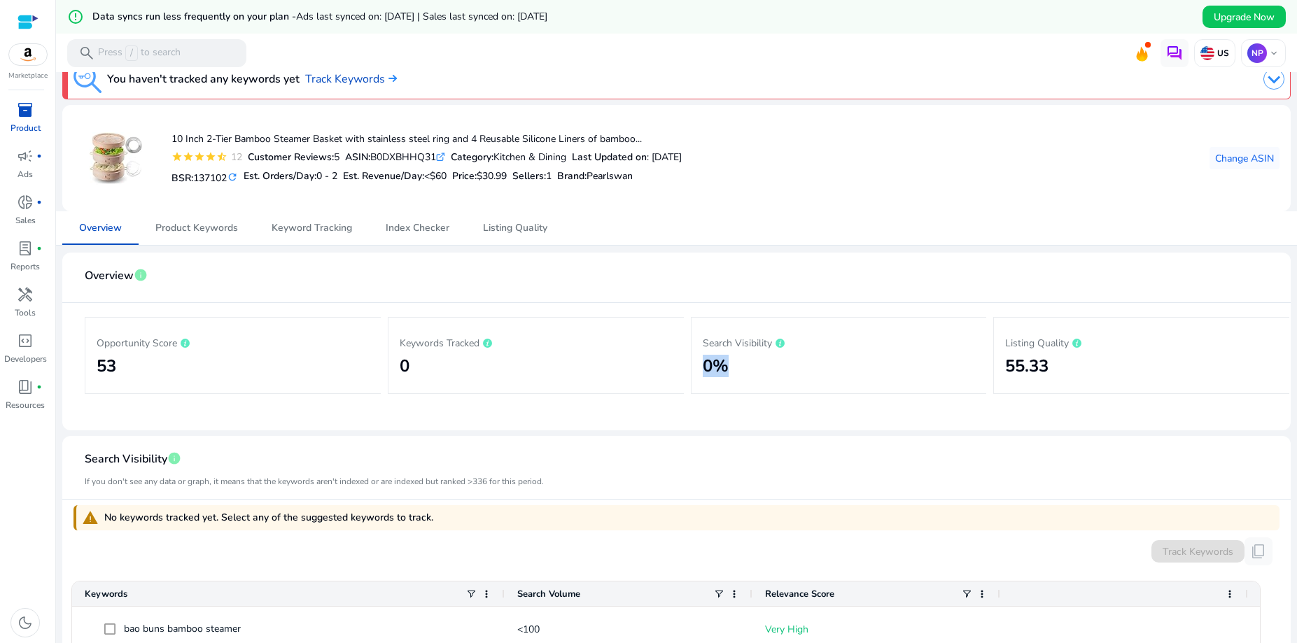
scroll to position [0, 0]
